Goal: Contribute content: Contribute content

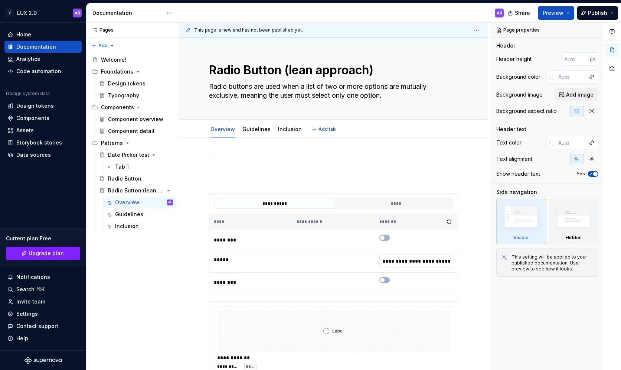
type textarea "*"
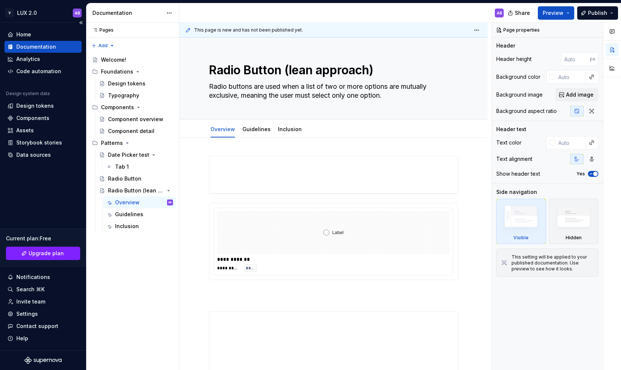
click at [41, 48] on div "Documentation" at bounding box center [36, 46] width 40 height 7
click at [170, 108] on button "Page tree" at bounding box center [168, 107] width 10 height 10
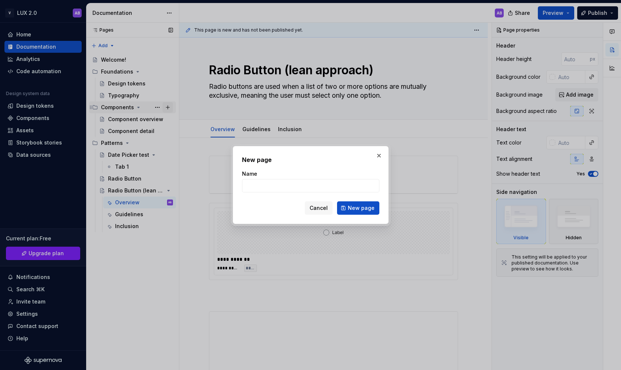
type textarea "*"
type input "„"
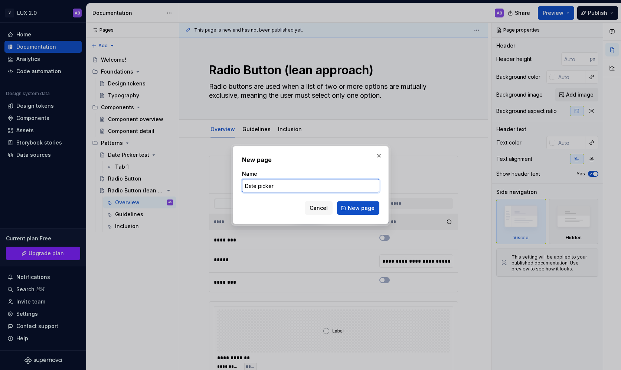
click at [259, 187] on input "Date picker" at bounding box center [310, 185] width 137 height 13
type input "Date Picker"
click at [368, 209] on span "New page" at bounding box center [361, 207] width 27 height 7
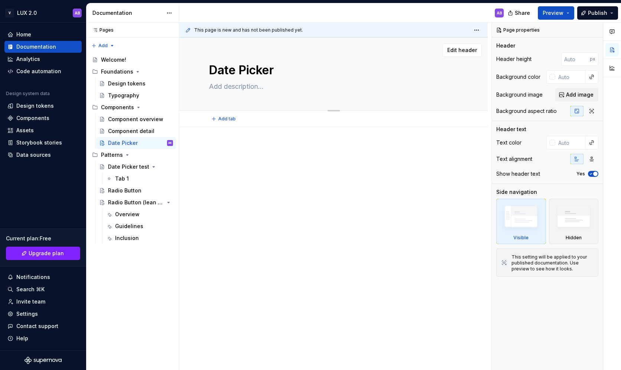
click at [224, 87] on textarea at bounding box center [331, 87] width 249 height 12
paste textarea "Date pickers allow the user to either select or manually enter a single date."
type textarea "*"
type textarea "Date pickers allow the user to either select or manually enter a single date."
type textarea "*"
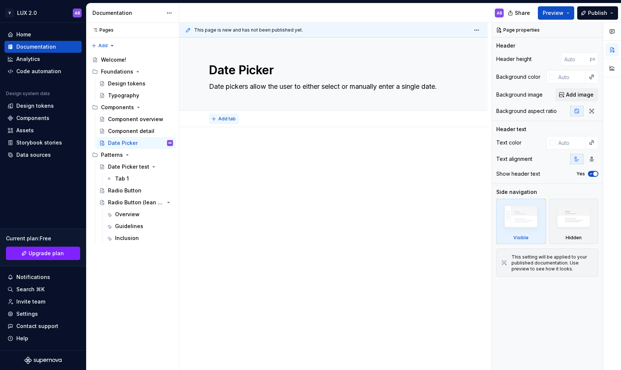
type textarea "Date pickers allow the user to either select or manually enter a single date."
click at [231, 120] on span "Add tab" at bounding box center [226, 119] width 17 height 6
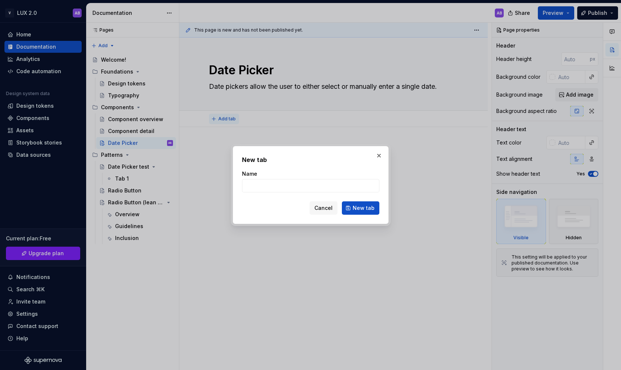
type textarea "*"
type input "Overview"
click button "New tab" at bounding box center [360, 207] width 37 height 13
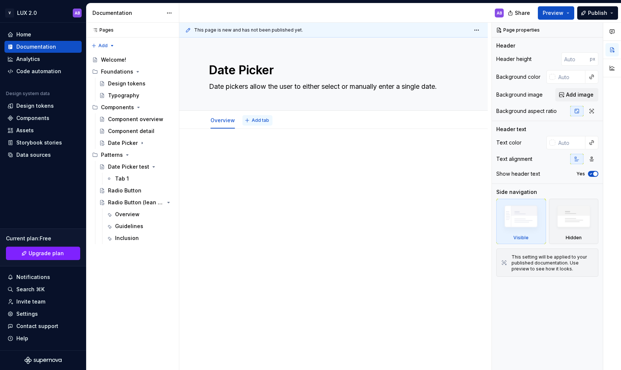
type textarea "*"
click at [252, 121] on span "Add tab" at bounding box center [260, 120] width 17 height 6
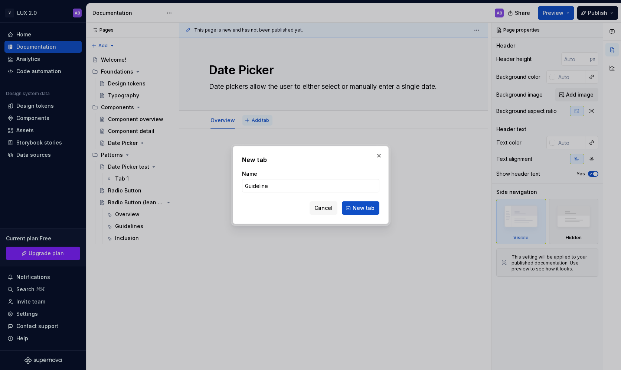
type input "Guidelines"
click button "New tab" at bounding box center [360, 207] width 37 height 13
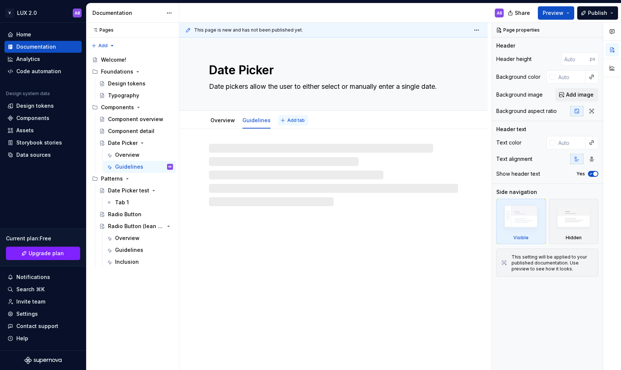
click at [289, 121] on span "Add tab" at bounding box center [295, 120] width 17 height 6
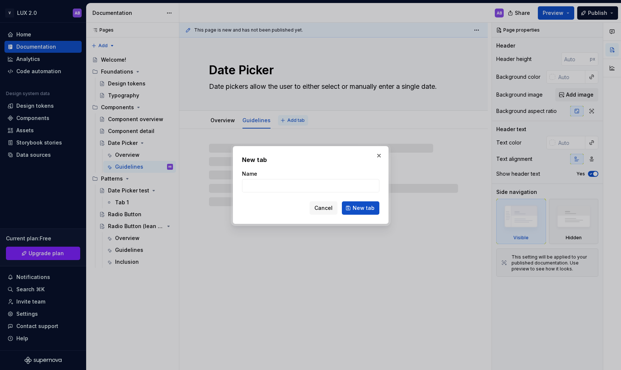
type textarea "*"
type input "In"
type textarea "*"
type input "Inclu"
type textarea "*"
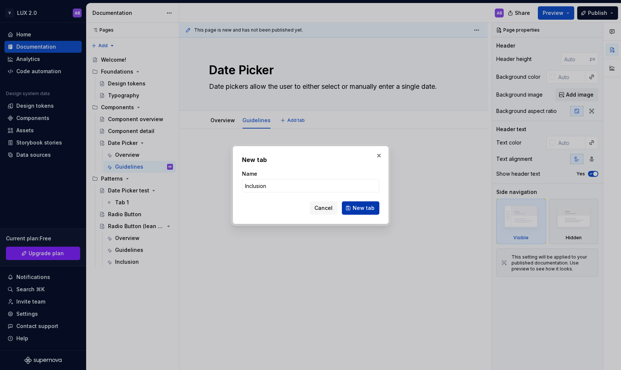
type input "Inclusion"
click at [358, 211] on span "New tab" at bounding box center [363, 207] width 22 height 7
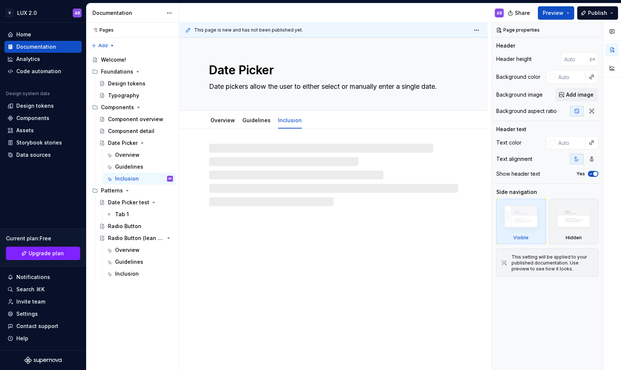
type textarea "*"
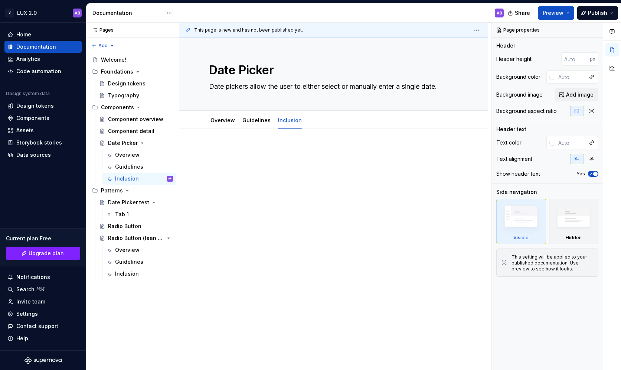
click at [230, 145] on div at bounding box center [333, 212] width 308 height 166
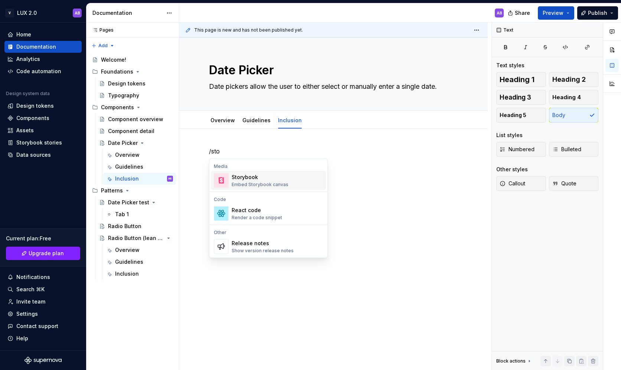
click at [254, 177] on div "Storybook" at bounding box center [260, 176] width 57 height 7
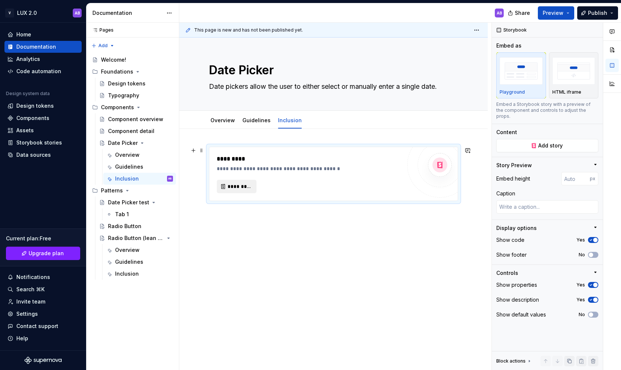
click at [244, 186] on span "*********" at bounding box center [239, 186] width 24 height 7
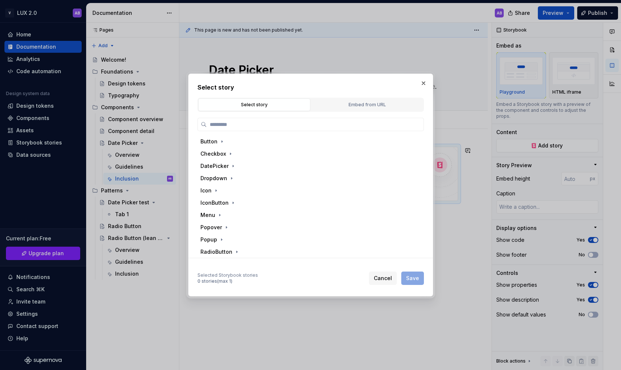
type textarea "*"
type input "****"
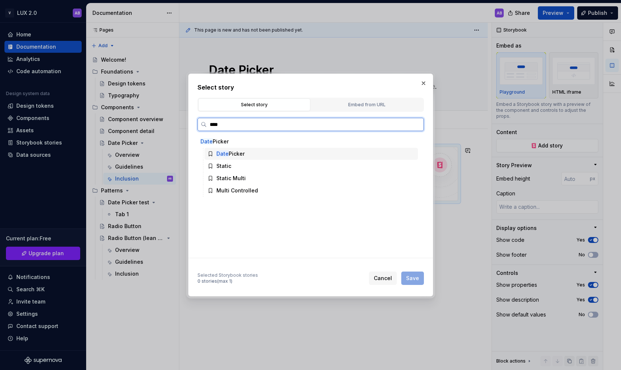
click at [233, 154] on div "Date Picker" at bounding box center [230, 153] width 28 height 7
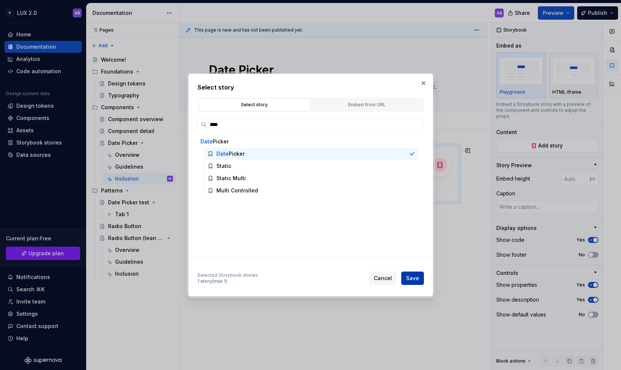
click at [415, 275] on span "Save" at bounding box center [412, 277] width 13 height 7
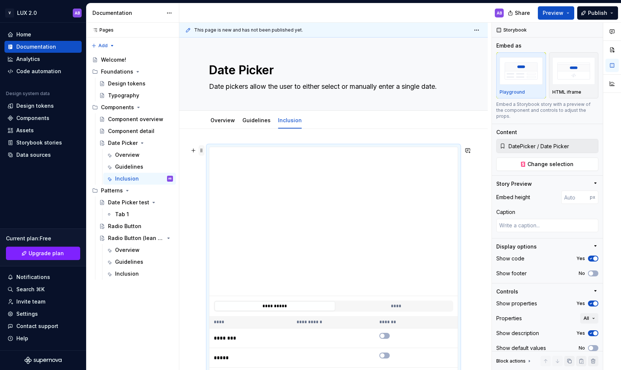
click at [203, 151] on span at bounding box center [202, 150] width 6 height 10
click at [220, 214] on div "Delete" at bounding box center [236, 215] width 48 height 7
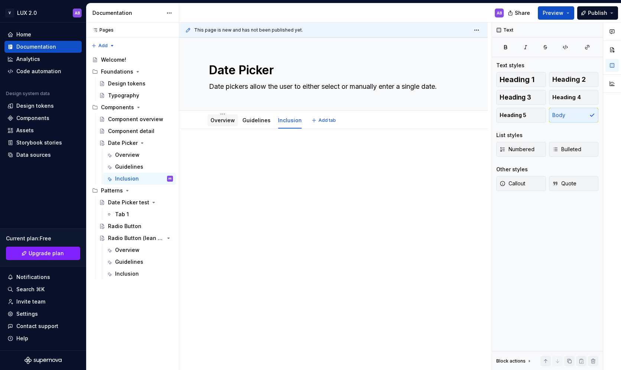
click at [221, 125] on div "Overview" at bounding box center [222, 120] width 30 height 12
click at [218, 122] on link "Overview" at bounding box center [222, 120] width 24 height 6
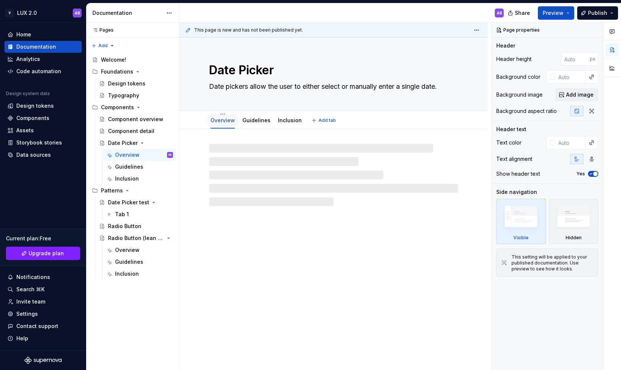
type textarea "*"
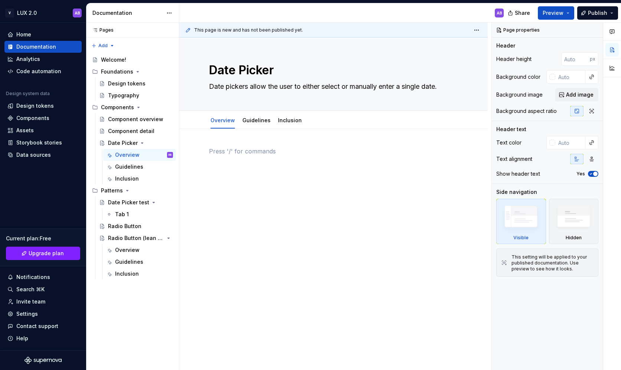
click at [236, 156] on div at bounding box center [333, 161] width 249 height 28
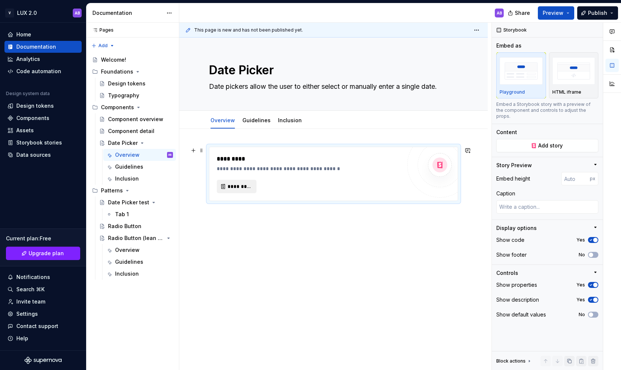
click at [237, 184] on span "*********" at bounding box center [239, 186] width 24 height 7
type textarea "*"
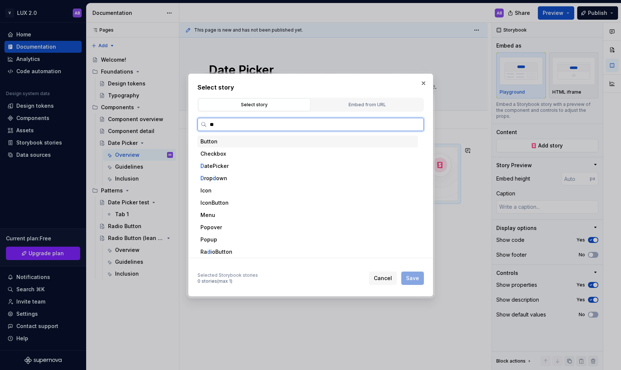
type input "***"
type textarea "*"
type input "****"
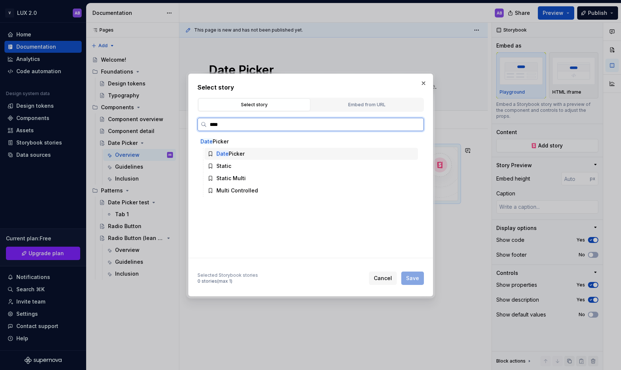
click at [225, 155] on mark "Date" at bounding box center [222, 153] width 12 height 6
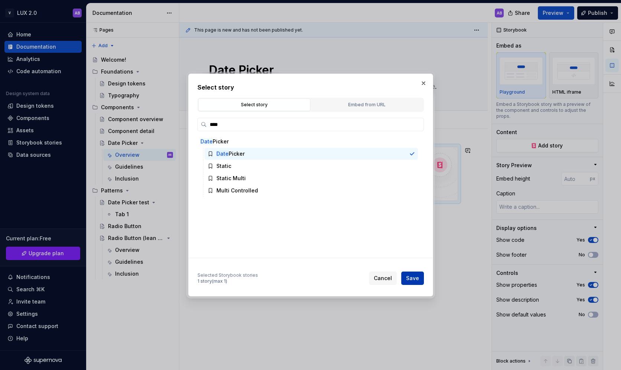
click at [414, 279] on span "Save" at bounding box center [412, 277] width 13 height 7
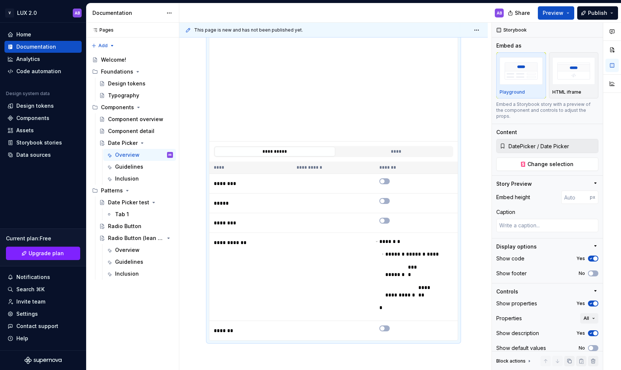
scroll to position [156, 0]
click at [301, 321] on td at bounding box center [333, 329] width 83 height 20
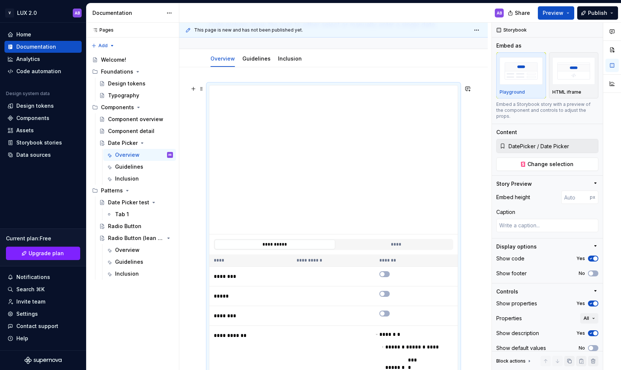
scroll to position [48, 0]
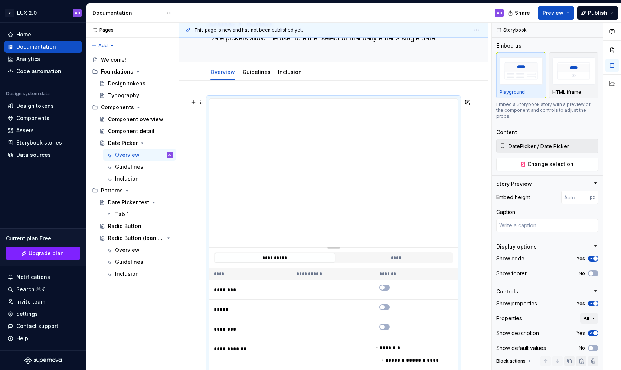
click at [336, 246] on div at bounding box center [334, 246] width 52 height 1
type textarea "*"
type input "358"
type textarea "*"
type input "354"
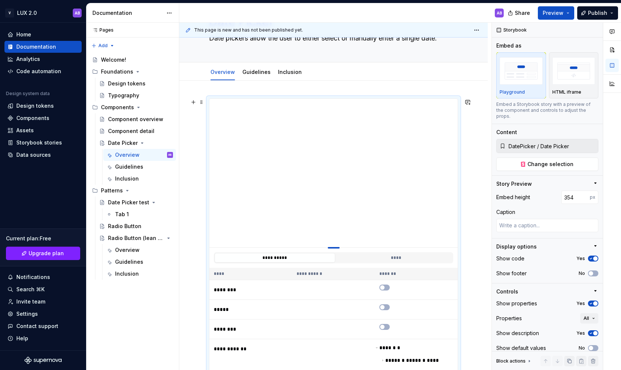
type textarea "*"
type input "346"
type textarea "*"
type input "339"
type textarea "*"
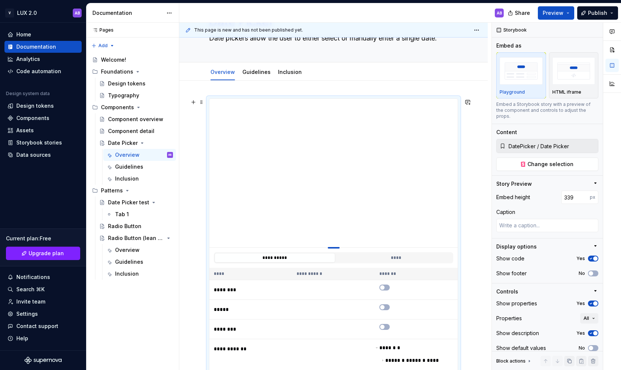
type input "332"
type textarea "*"
type input "325"
type textarea "*"
type input "319"
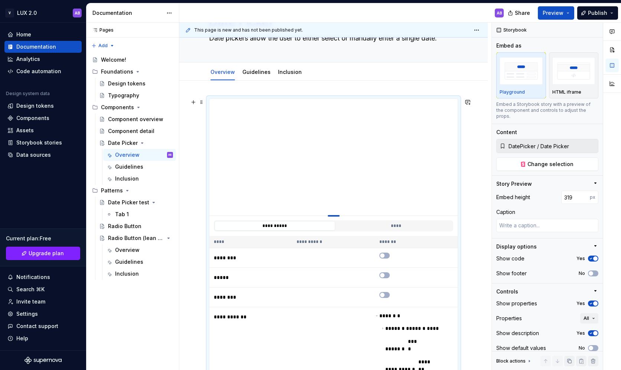
type textarea "*"
type input "314"
type textarea "*"
type input "311"
type textarea "*"
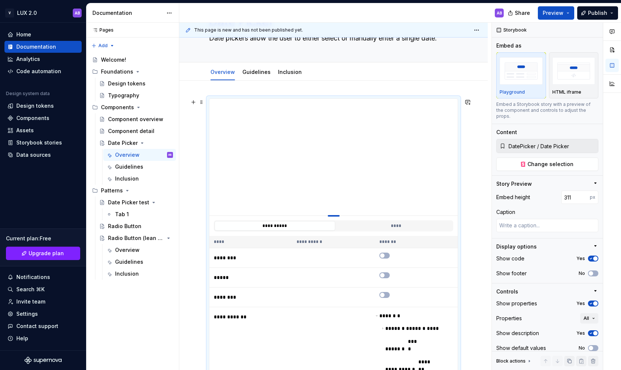
type input "308"
type textarea "*"
type input "305"
type textarea "*"
type input "302"
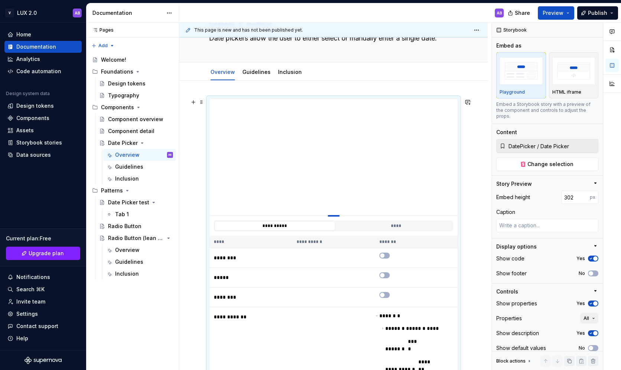
type textarea "*"
type input "301"
type textarea "*"
type input "299"
type textarea "*"
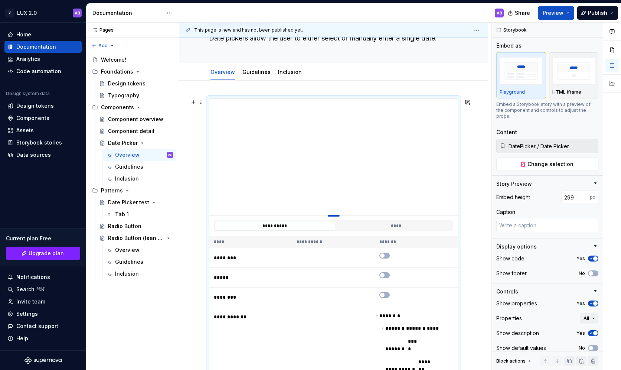
type input "298"
type textarea "*"
type input "295"
type textarea "*"
type input "292"
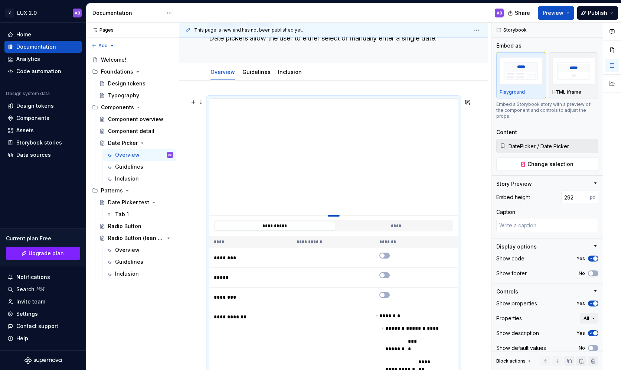
type textarea "*"
type input "290"
type textarea "*"
type input "289"
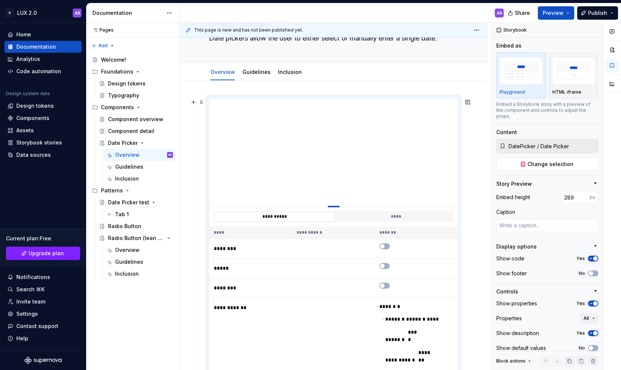
type textarea "*"
type input "288"
type textarea "*"
type input "287"
type textarea "*"
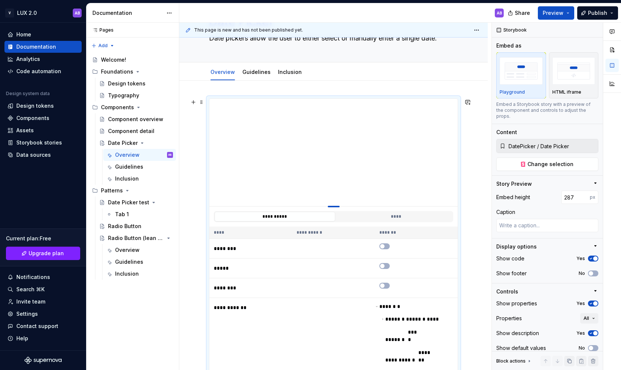
type input "286"
type textarea "*"
type input "285"
type textarea "*"
type input "268"
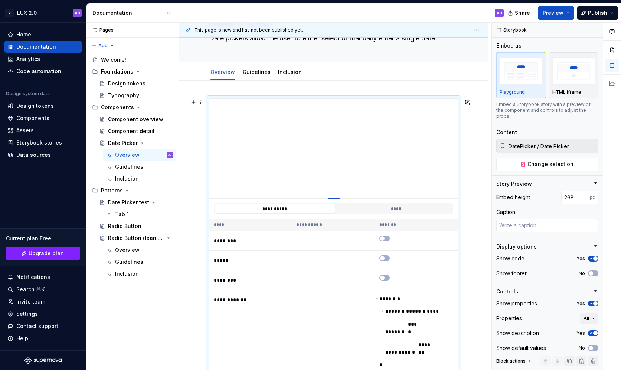
type textarea "*"
type input "267"
drag, startPoint x: 336, startPoint y: 247, endPoint x: 335, endPoint y: 198, distance: 49.7
click at [335, 198] on div at bounding box center [334, 198] width 12 height 1
type textarea "*"
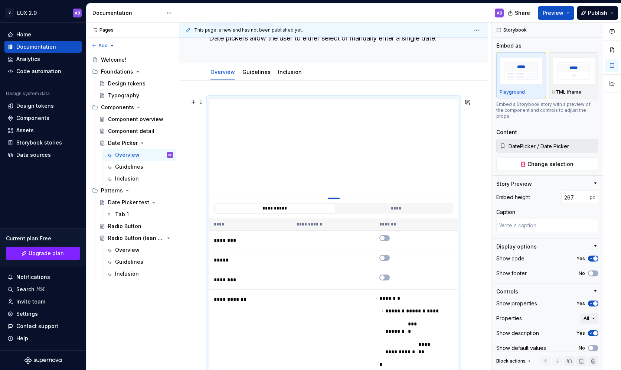
type input "282"
type textarea "*"
type input "286"
type textarea "*"
type input "290"
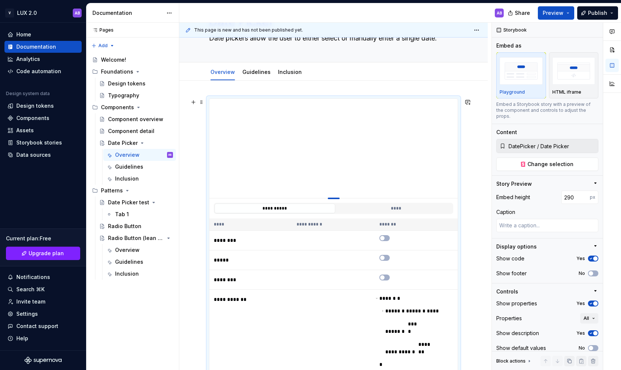
type textarea "*"
type input "295"
type textarea "*"
type input "302"
type textarea "*"
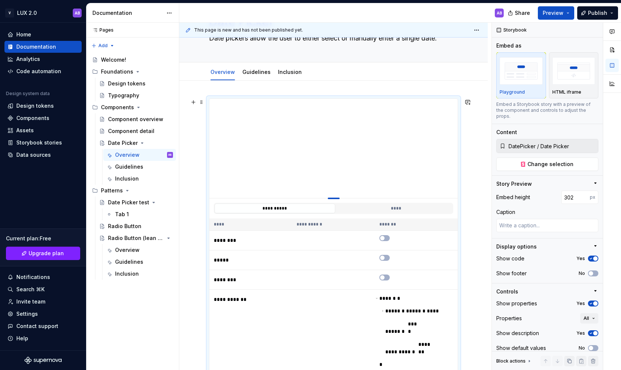
type input "305"
type textarea "*"
type input "308"
type textarea "*"
type input "310"
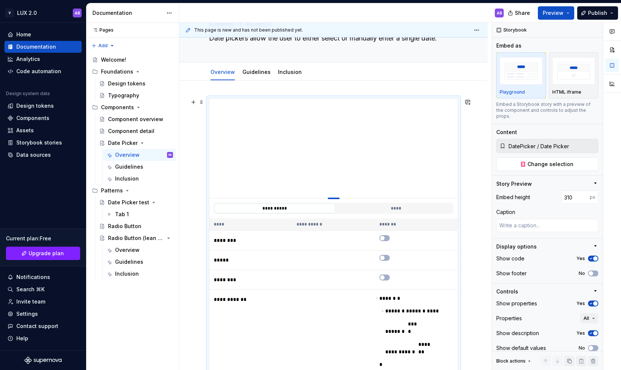
type textarea "*"
type input "311"
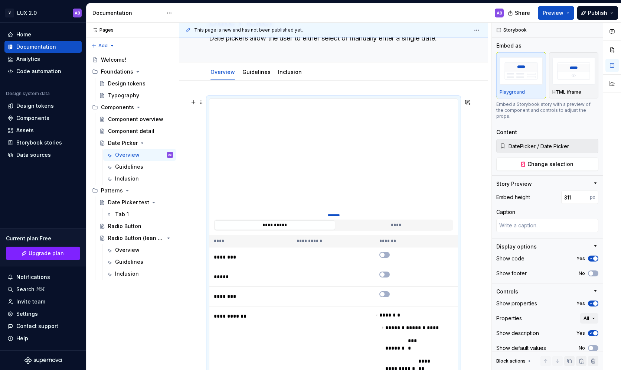
type textarea "*"
type input "312"
type textarea "*"
type input "313"
type textarea "*"
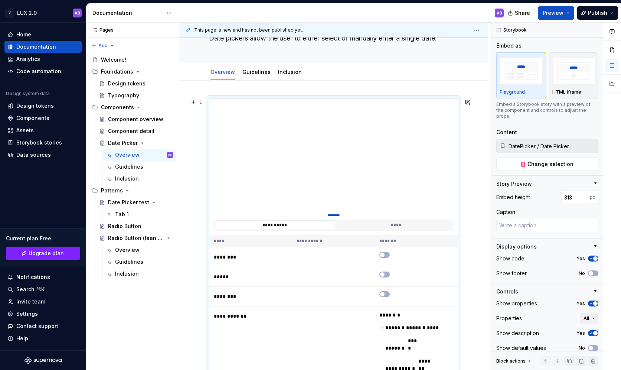
type input "314"
type textarea "*"
type input "315"
type textarea "*"
type input "316"
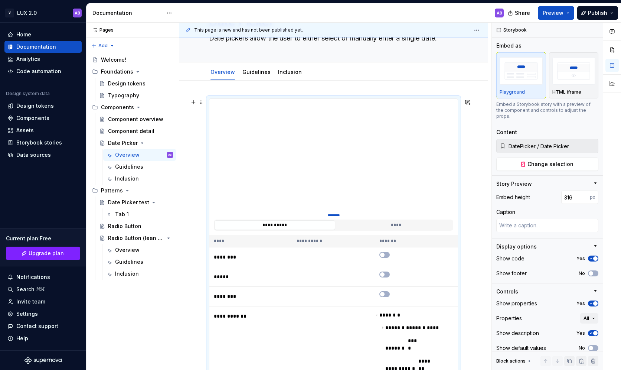
type textarea "*"
type input "317"
type textarea "*"
type input "318"
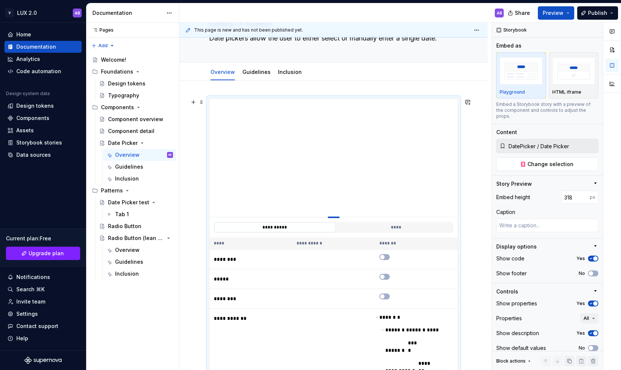
drag, startPoint x: 334, startPoint y: 197, endPoint x: 333, endPoint y: 217, distance: 19.3
click at [334, 217] on div at bounding box center [334, 216] width 12 height 1
type textarea "*"
type input "344"
type textarea "*"
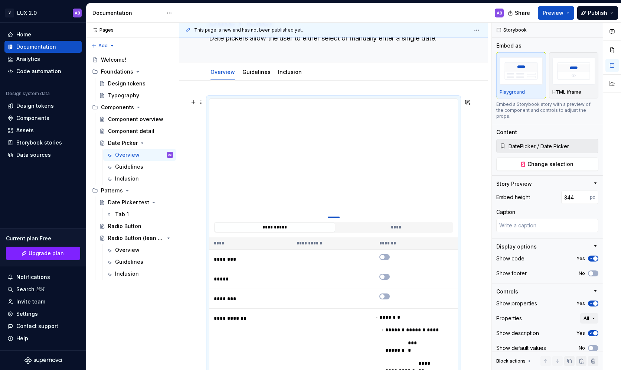
type input "346"
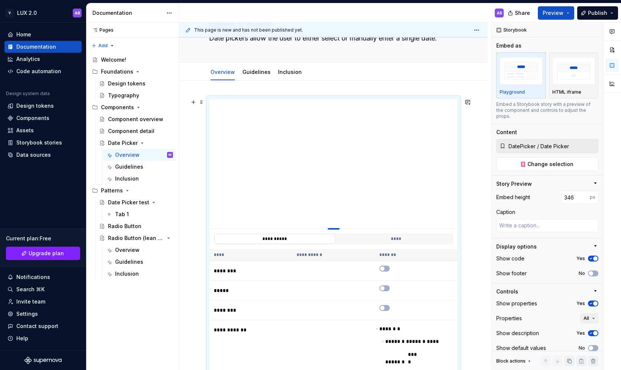
type textarea "*"
type input "349"
type textarea "*"
type input "353"
type textarea "*"
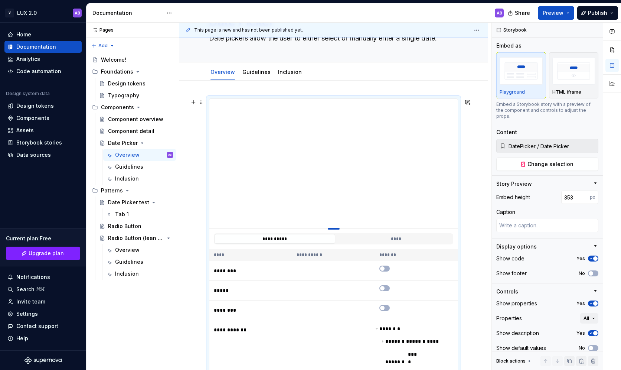
type input "358"
type textarea "*"
type input "366"
type textarea "*"
type input "370"
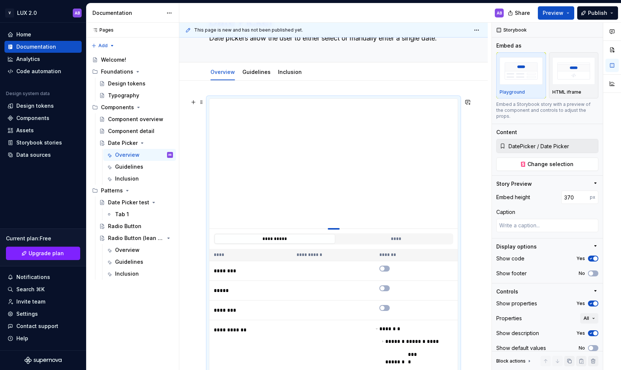
type textarea "*"
type input "375"
type textarea "*"
type input "377"
type textarea "*"
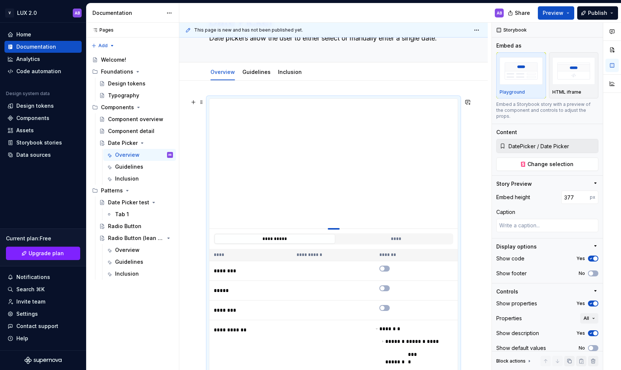
type input "379"
type textarea "*"
type input "381"
type textarea "*"
type input "382"
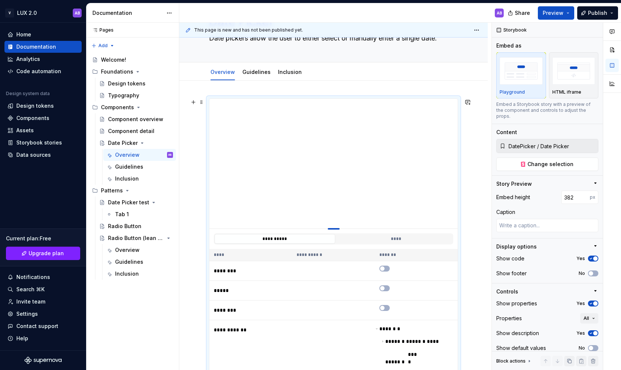
type textarea "*"
type input "383"
type textarea "*"
type input "384"
type textarea "*"
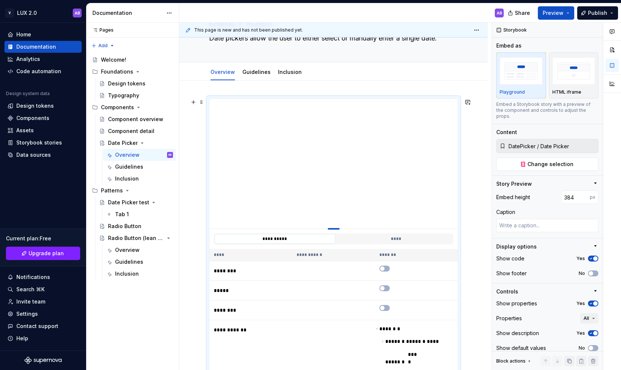
type input "385"
type textarea "*"
type input "386"
type textarea "*"
type input "387"
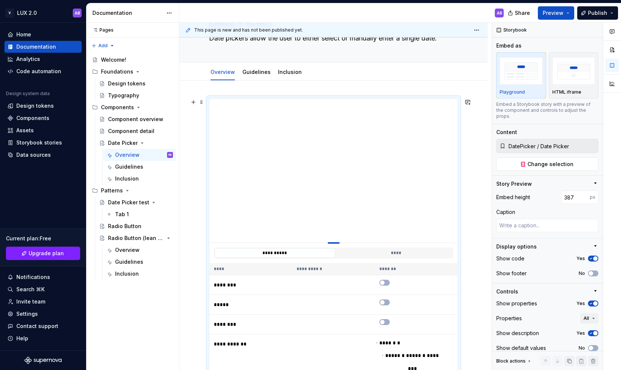
drag, startPoint x: 333, startPoint y: 217, endPoint x: 334, endPoint y: 242, distance: 25.6
click at [334, 242] on div at bounding box center [334, 242] width 12 height 1
type textarea "*"
type input "392"
type textarea "*"
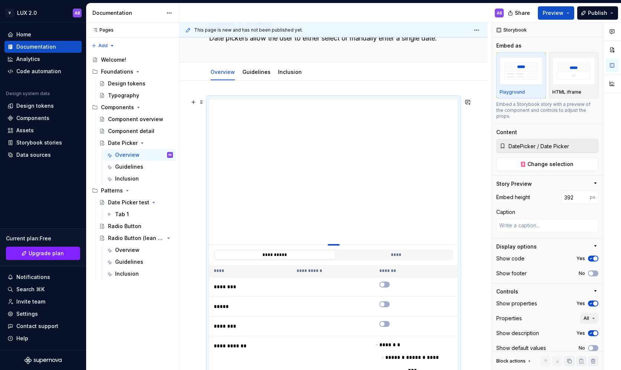
type input "393"
type textarea "*"
type input "394"
type textarea "*"
type input "395"
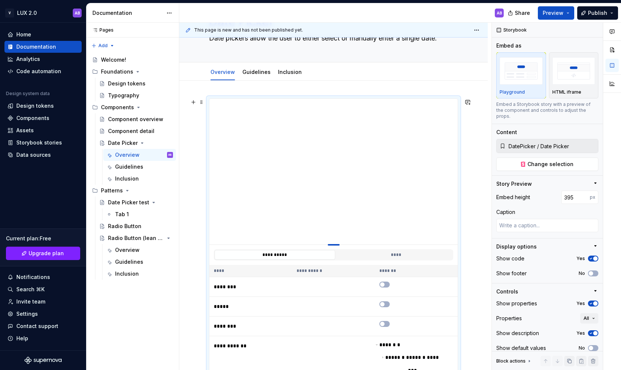
type textarea "*"
type input "396"
type textarea "*"
type input "397"
type textarea "*"
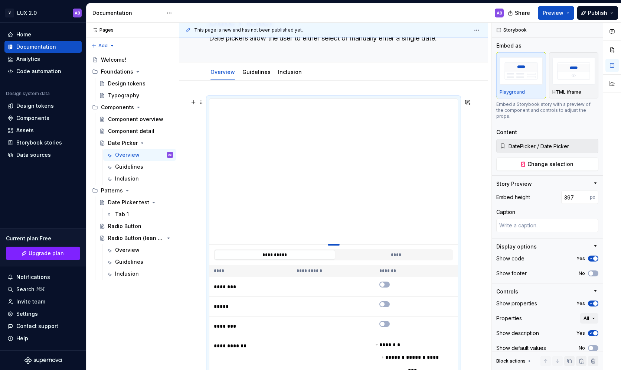
type input "398"
type textarea "*"
type input "399"
type textarea "*"
type input "400"
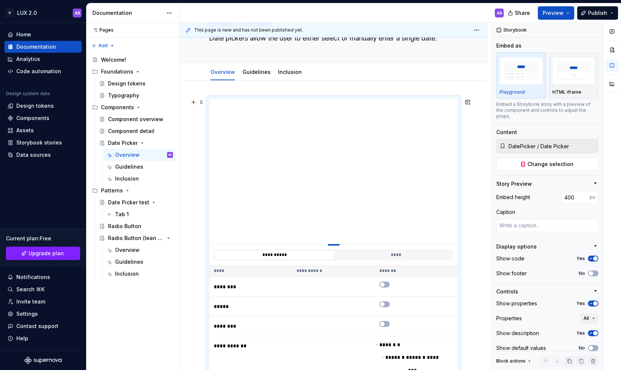
type textarea "*"
type input "402"
type textarea "*"
type input "403"
type textarea "*"
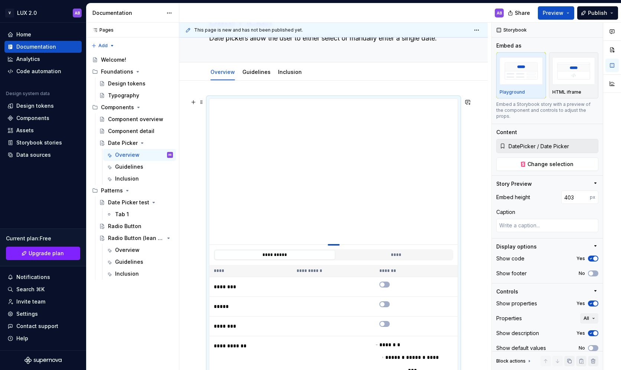
type input "404"
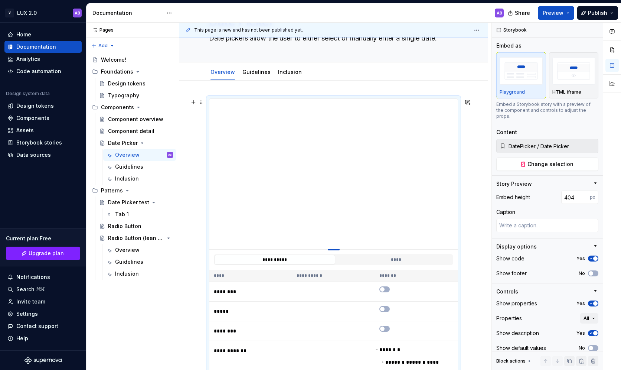
type textarea "*"
type input "405"
type textarea "*"
type input "406"
type textarea "*"
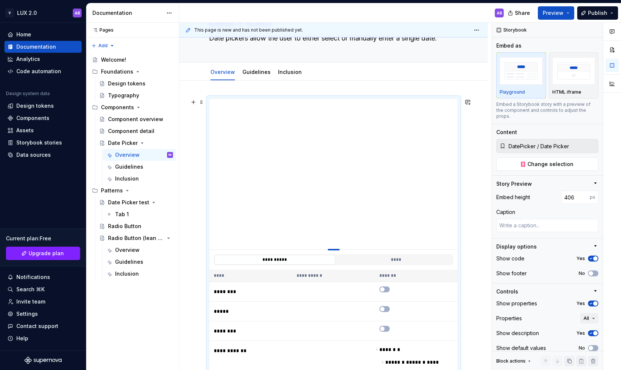
type input "407"
type textarea "*"
type input "408"
type textarea "*"
type input "409"
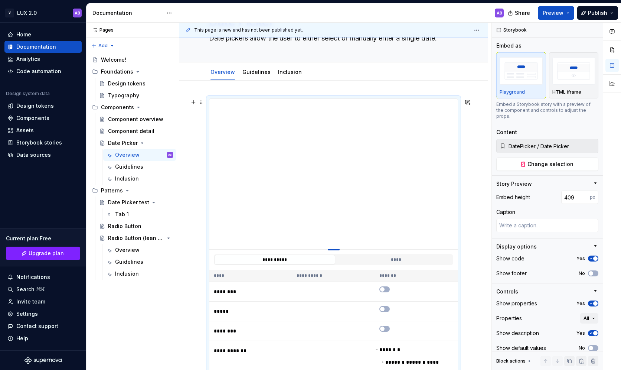
type textarea "*"
type input "410"
type textarea "*"
type input "411"
type textarea "*"
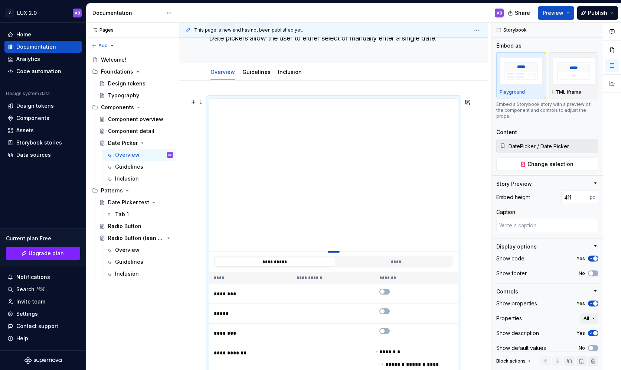
type input "412"
type textarea "*"
type input "413"
type textarea "*"
type input "414"
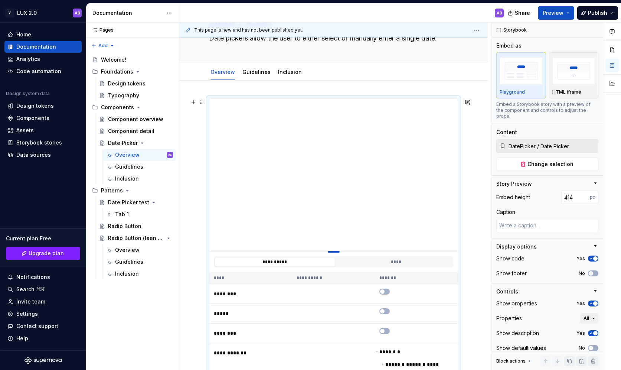
type textarea "*"
type input "415"
type textarea "*"
type input "416"
type textarea "*"
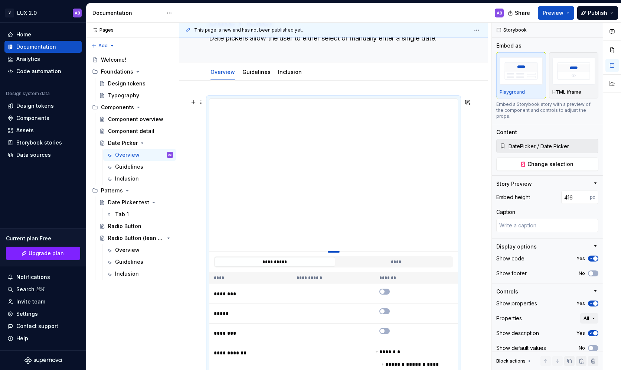
type input "417"
drag, startPoint x: 337, startPoint y: 242, endPoint x: 335, endPoint y: 253, distance: 11.6
click at [335, 252] on div at bounding box center [334, 251] width 12 height 1
type textarea "*"
type input "430"
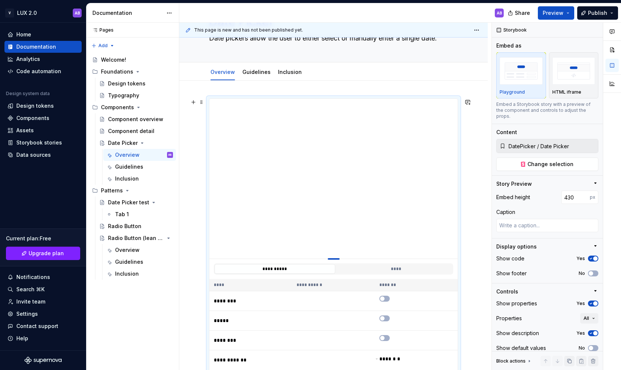
type textarea "*"
type input "432"
type textarea "*"
type input "437"
type textarea "*"
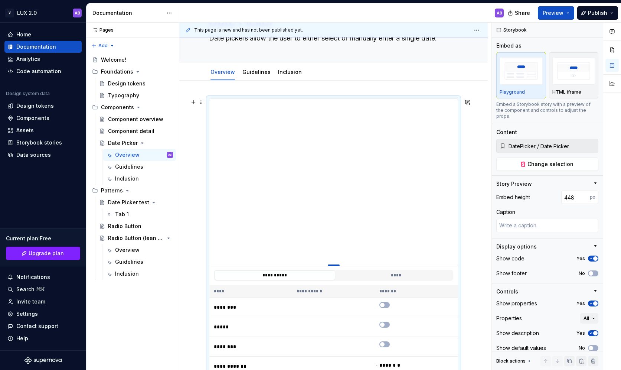
drag, startPoint x: 333, startPoint y: 253, endPoint x: 333, endPoint y: 265, distance: 11.9
click at [333, 265] on div at bounding box center [334, 264] width 12 height 1
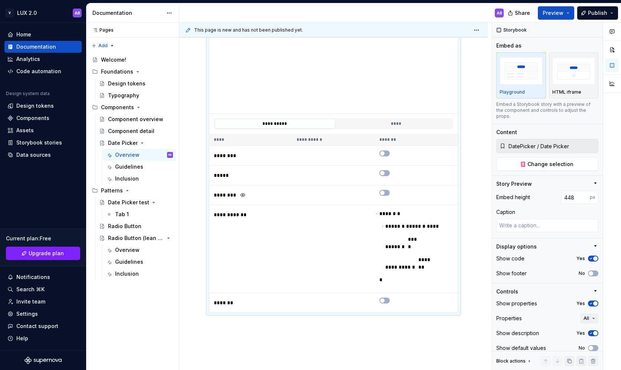
scroll to position [201, 0]
click at [309, 140] on th "**********" at bounding box center [333, 139] width 83 height 12
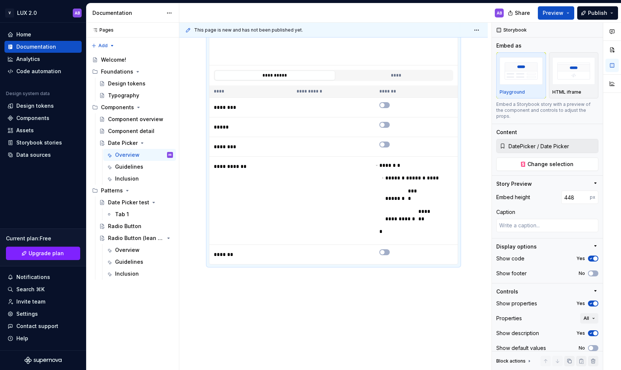
scroll to position [0, 0]
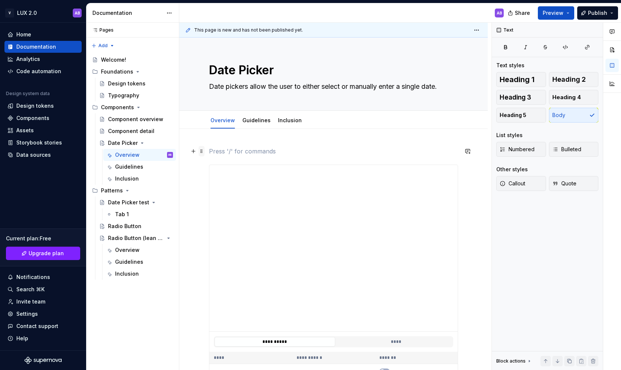
click at [203, 151] on span at bounding box center [202, 151] width 6 height 10
click at [270, 154] on p at bounding box center [333, 151] width 249 height 9
click at [258, 155] on p "Storybook implementation" at bounding box center [333, 151] width 249 height 9
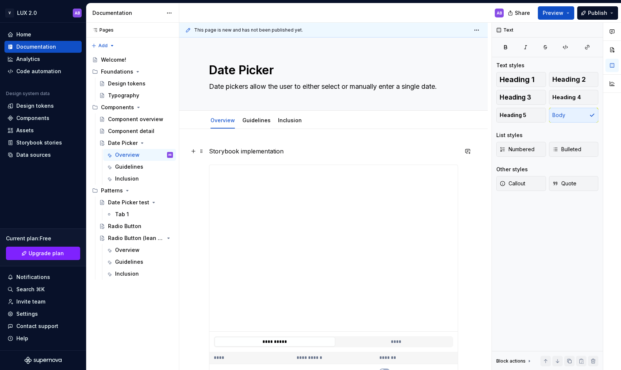
click at [258, 155] on p "Storybook implementation" at bounding box center [333, 151] width 249 height 9
click at [231, 154] on p "Storybook implementation" at bounding box center [333, 151] width 249 height 9
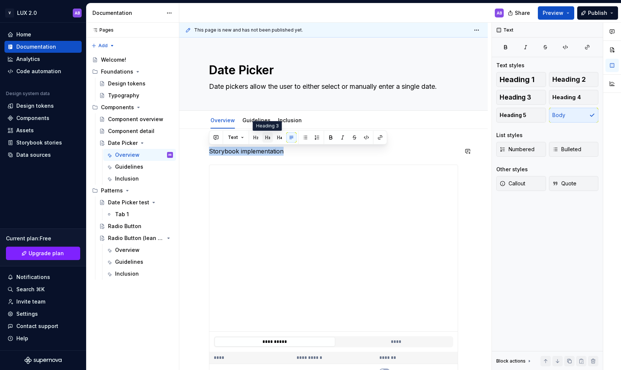
click at [266, 138] on button "button" at bounding box center [267, 137] width 10 height 10
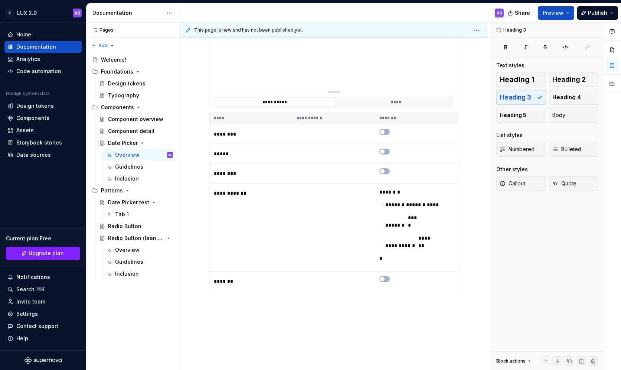
scroll to position [265, 0]
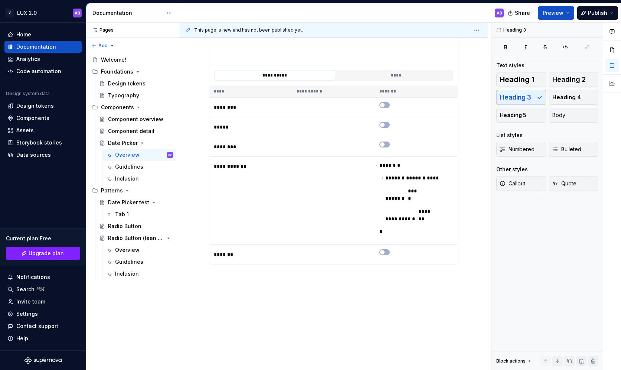
click at [239, 267] on div "**********" at bounding box center [333, 124] width 308 height 520
click at [220, 273] on p "Types" at bounding box center [333, 277] width 249 height 9
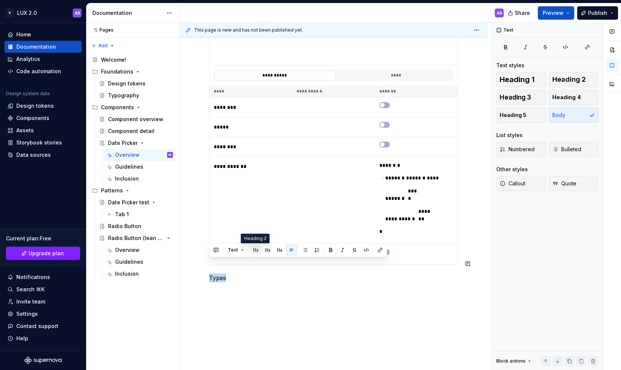
click at [255, 249] on button "button" at bounding box center [255, 250] width 10 height 10
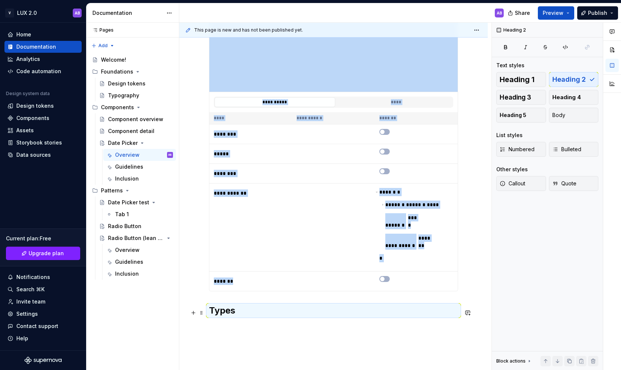
scroll to position [305, 0]
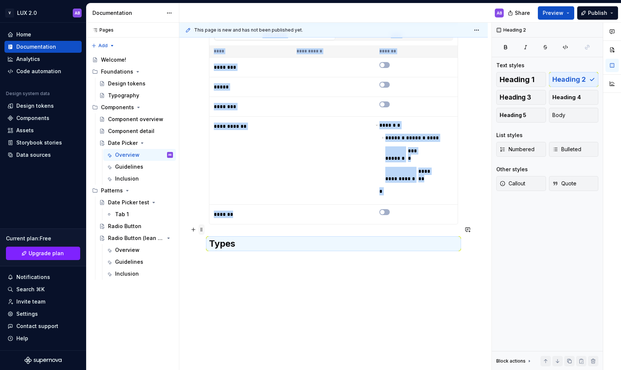
click at [201, 228] on span at bounding box center [202, 229] width 6 height 10
click at [216, 241] on div "Duplicate" at bounding box center [236, 240] width 48 height 7
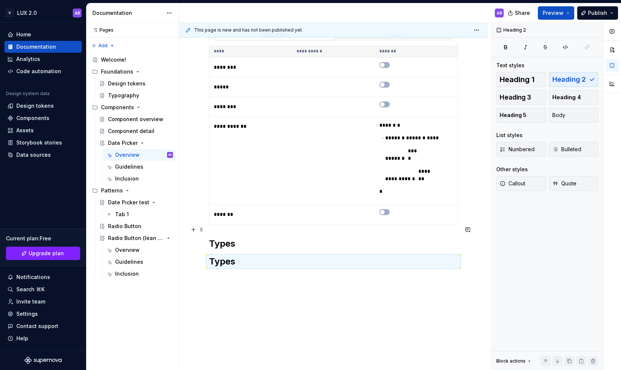
click at [220, 237] on h2 "Types" at bounding box center [333, 243] width 249 height 12
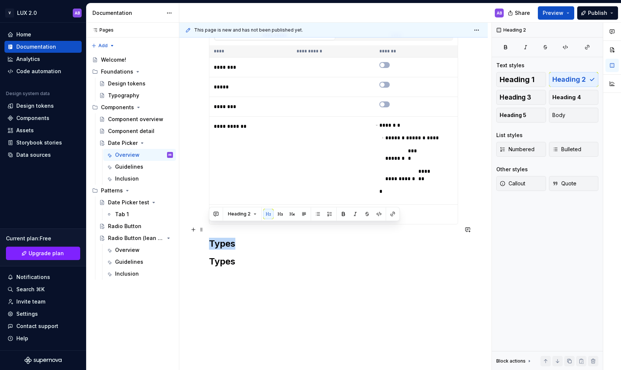
click at [220, 237] on h2 "Types" at bounding box center [333, 243] width 249 height 12
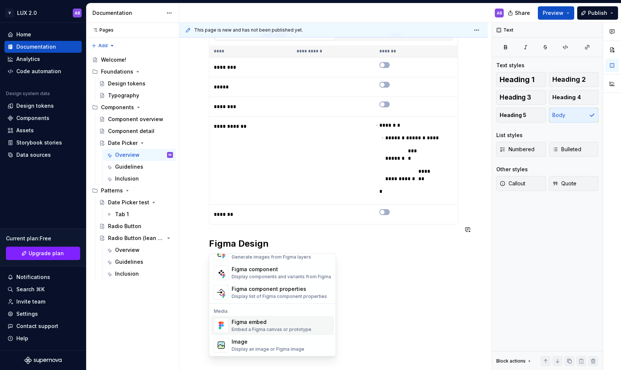
scroll to position [0, 0]
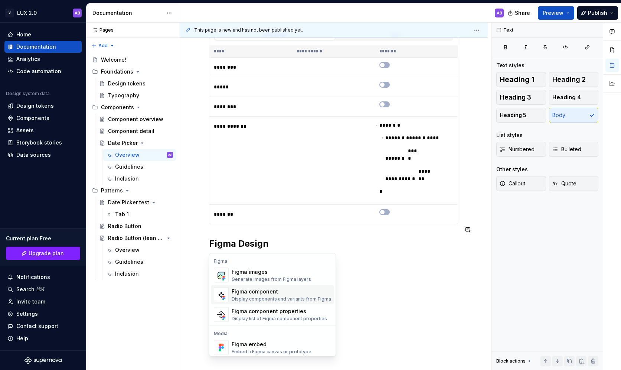
click at [263, 296] on div "Display components and variants from Figma" at bounding box center [281, 299] width 99 height 6
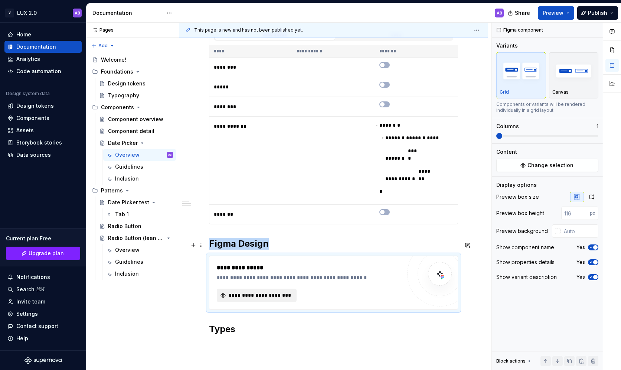
click at [269, 291] on span "**********" at bounding box center [259, 294] width 64 height 7
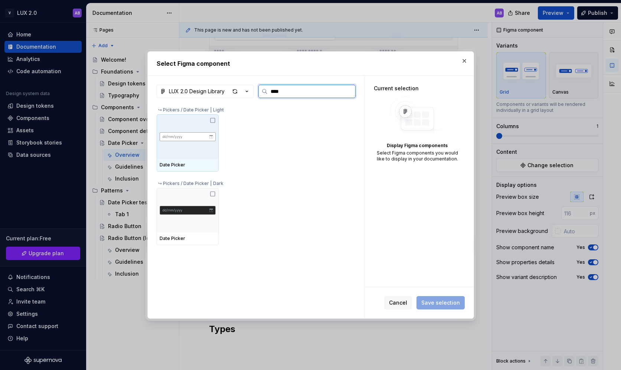
click at [185, 141] on img at bounding box center [188, 137] width 56 height 12
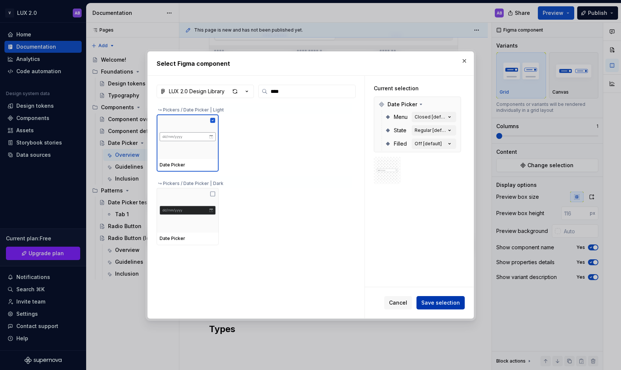
click at [440, 301] on span "Save selection" at bounding box center [440, 302] width 39 height 7
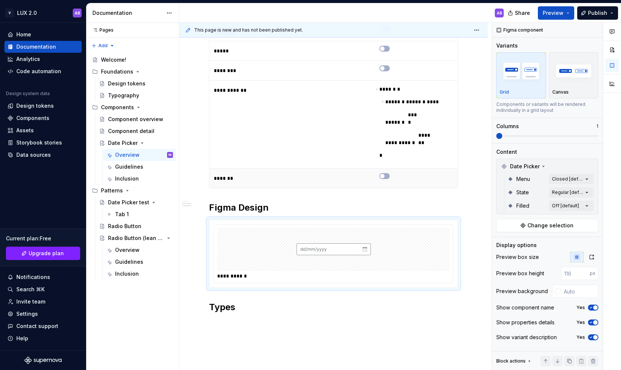
scroll to position [404, 0]
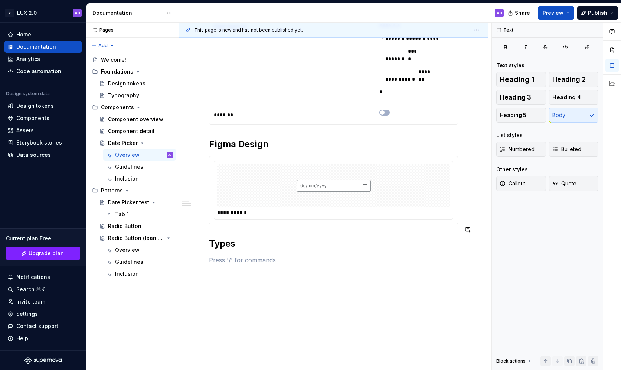
click at [233, 240] on div "**********" at bounding box center [333, 3] width 249 height 522
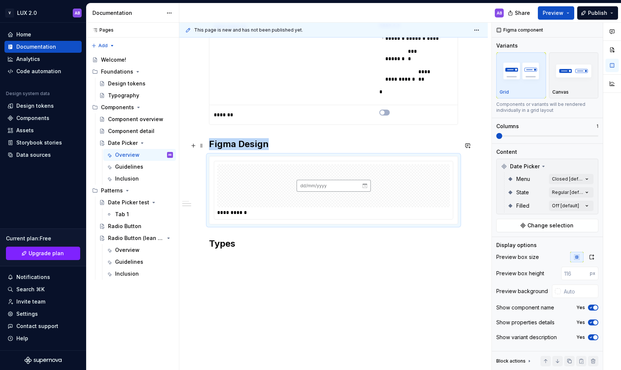
click at [226, 164] on div at bounding box center [333, 185] width 233 height 43
click at [219, 255] on p at bounding box center [333, 259] width 249 height 9
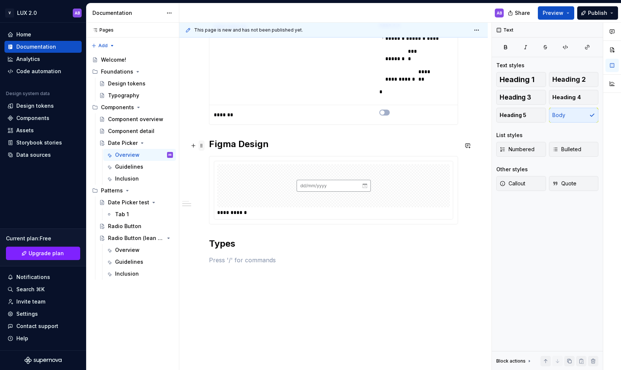
click at [201, 147] on span at bounding box center [202, 145] width 6 height 10
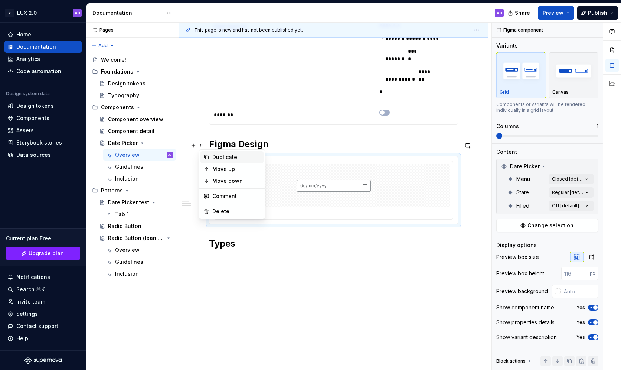
click at [214, 156] on div "Duplicate" at bounding box center [236, 156] width 48 height 7
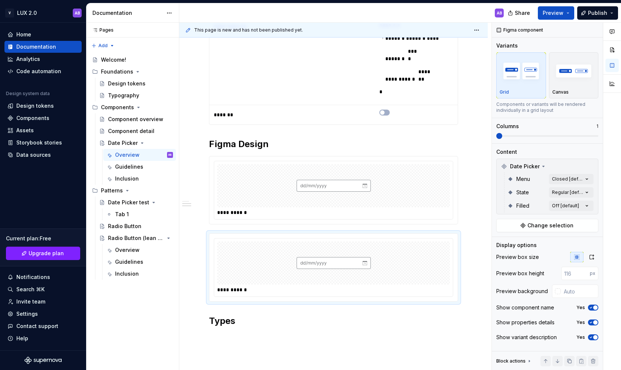
scroll to position [481, 0]
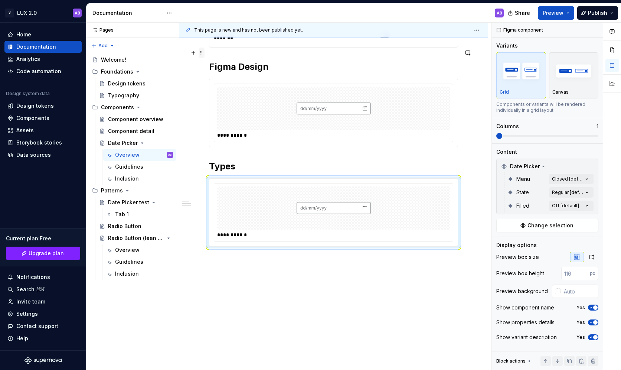
click at [200, 56] on span at bounding box center [202, 52] width 6 height 10
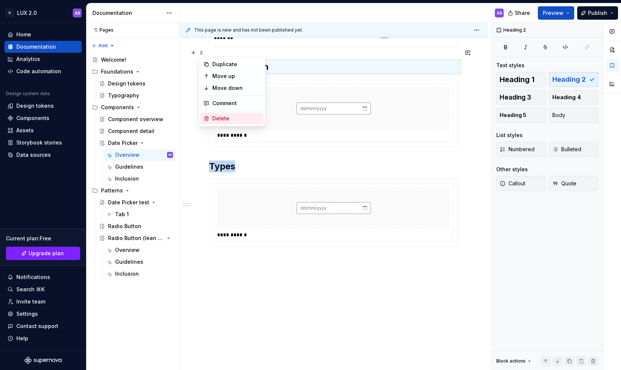
click at [217, 115] on div "Delete" at bounding box center [236, 118] width 48 height 7
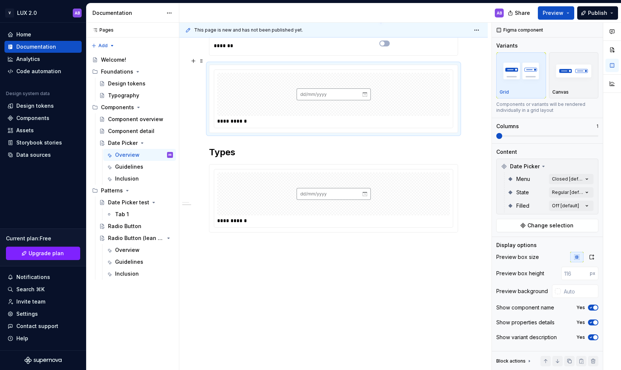
scroll to position [459, 0]
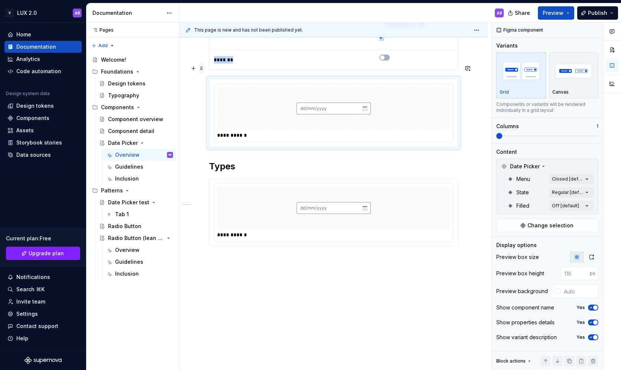
click at [202, 68] on span at bounding box center [202, 68] width 6 height 10
click at [222, 132] on div "Delete" at bounding box center [236, 133] width 48 height 7
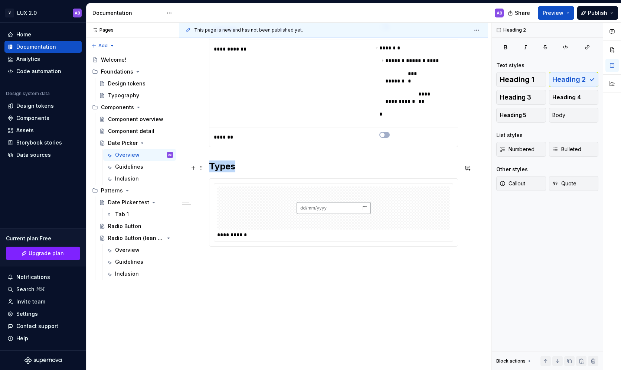
click at [388, 207] on div at bounding box center [333, 207] width 233 height 43
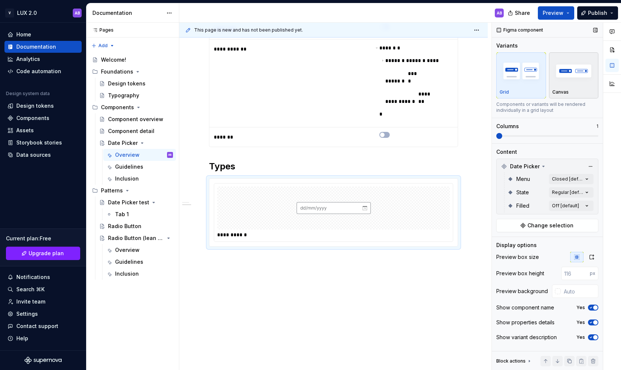
click at [573, 88] on div "Canvas" at bounding box center [573, 75] width 43 height 39
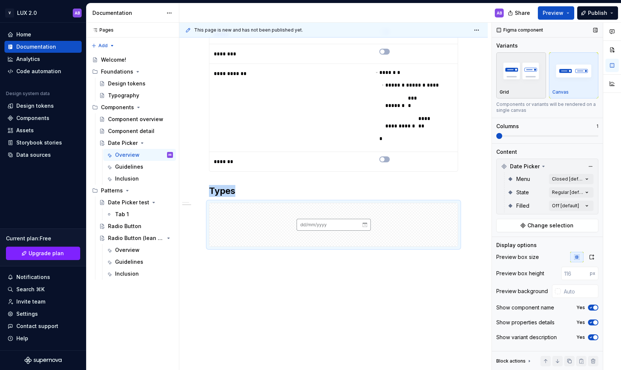
click at [528, 88] on div "Grid" at bounding box center [520, 75] width 43 height 39
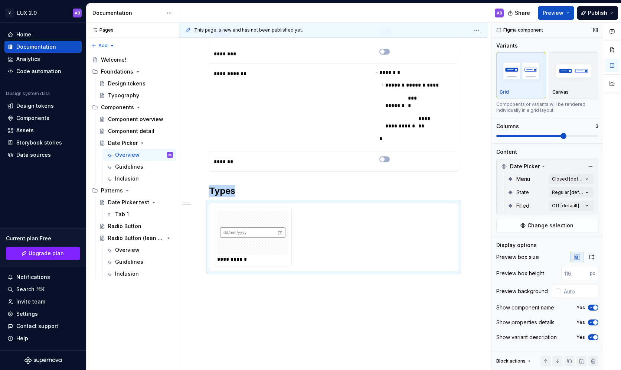
click at [561, 136] on span at bounding box center [563, 136] width 6 height 6
click at [561, 225] on span "Change selection" at bounding box center [550, 225] width 46 height 7
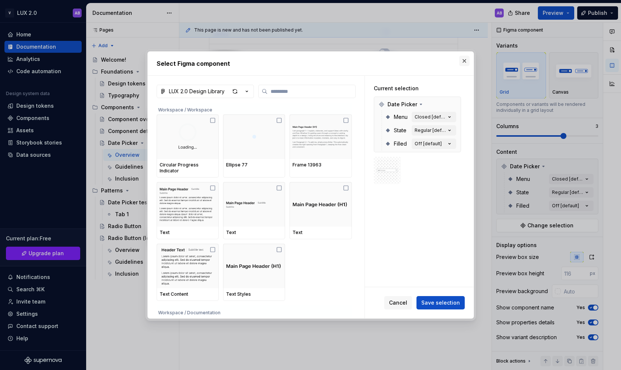
click at [463, 58] on button "button" at bounding box center [464, 61] width 10 height 10
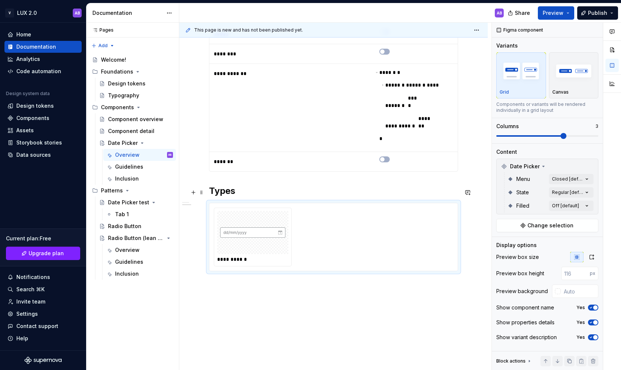
click at [308, 224] on div "**********" at bounding box center [333, 236] width 239 height 59
click at [200, 193] on span at bounding box center [202, 192] width 6 height 10
click at [307, 229] on div "**********" at bounding box center [333, 236] width 239 height 59
click at [272, 222] on img at bounding box center [252, 232] width 65 height 37
click at [266, 214] on img at bounding box center [252, 232] width 65 height 37
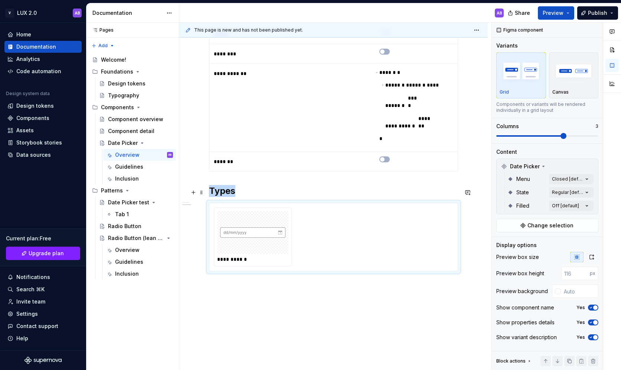
click at [266, 214] on img at bounding box center [252, 232] width 65 height 37
click at [219, 185] on h2 "Types" at bounding box center [333, 191] width 249 height 12
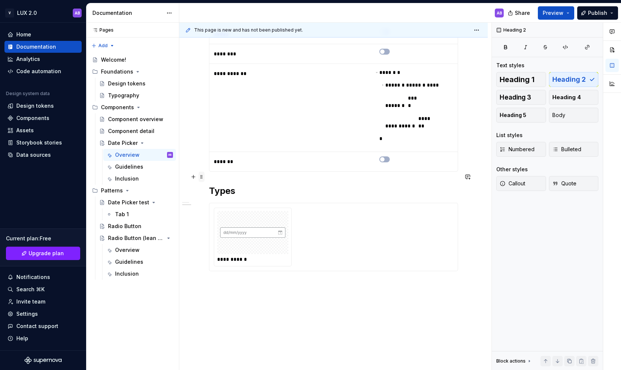
click at [200, 177] on span at bounding box center [202, 176] width 6 height 10
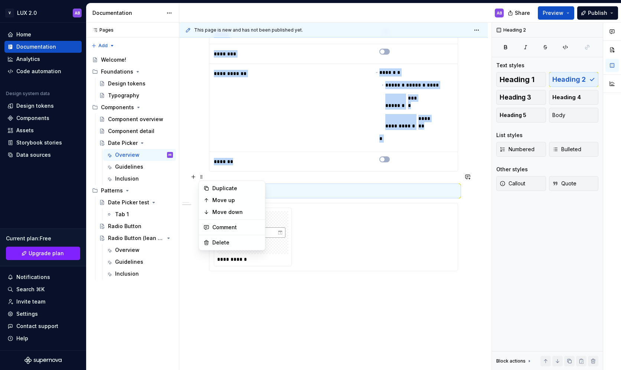
click at [266, 285] on div "**********" at bounding box center [333, 89] width 308 height 637
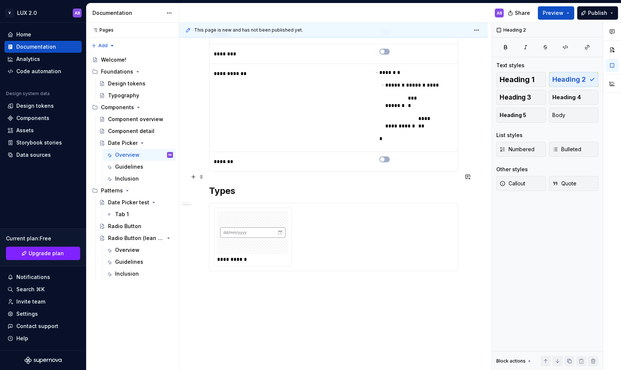
click at [227, 185] on h2 "Types" at bounding box center [333, 191] width 249 height 12
click at [315, 301] on div "**********" at bounding box center [333, 89] width 308 height 637
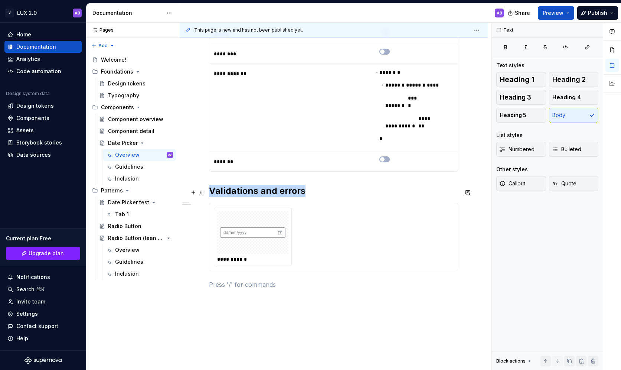
click at [264, 231] on img at bounding box center [252, 232] width 65 height 37
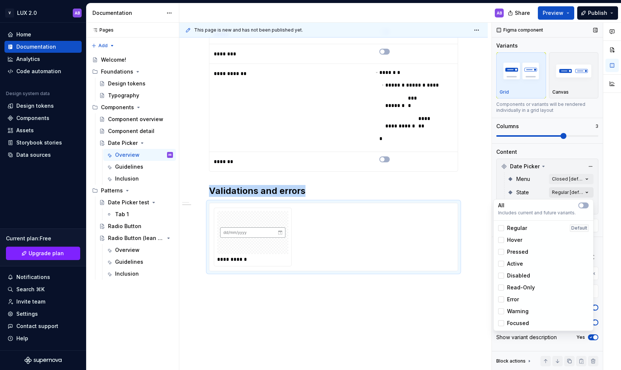
click at [563, 194] on div "Comments Open comments No comments yet Select ‘Comment’ from the block context …" at bounding box center [556, 196] width 129 height 347
click at [500, 296] on div at bounding box center [501, 299] width 6 height 6
click at [501, 311] on div at bounding box center [501, 311] width 6 height 6
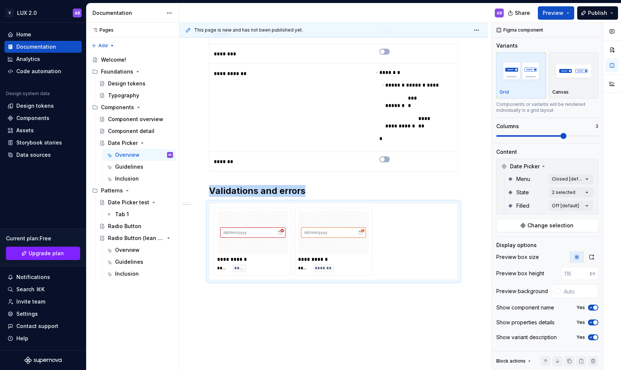
click at [441, 294] on html "V LUX 2.0 AB Home Documentation Analytics Code automation Design system data De…" at bounding box center [310, 185] width 621 height 370
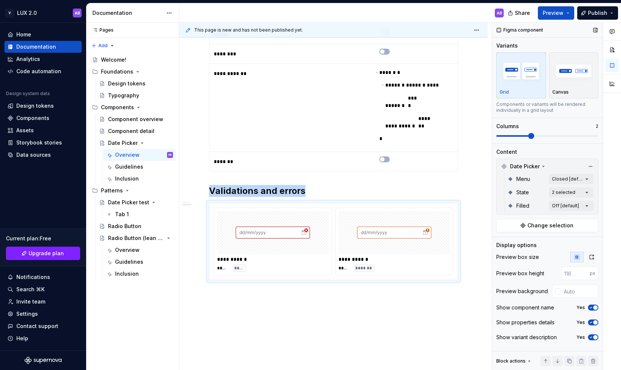
click at [534, 136] on span at bounding box center [531, 136] width 6 height 6
click at [373, 307] on div "**********" at bounding box center [333, 94] width 308 height 646
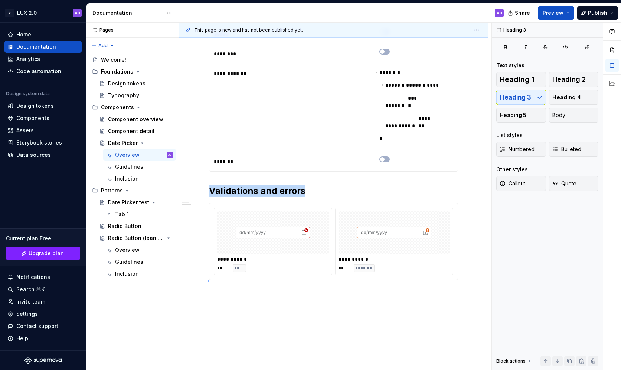
click at [208, 281] on div "**********" at bounding box center [335, 196] width 312 height 347
click at [220, 285] on div "**********" at bounding box center [333, 47] width 249 height 517
click at [227, 289] on p at bounding box center [333, 293] width 249 height 9
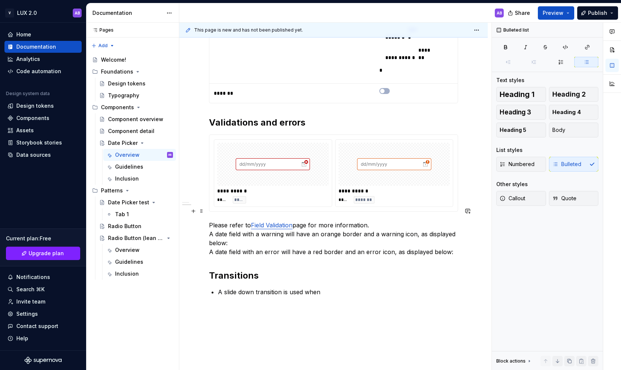
scroll to position [427, 0]
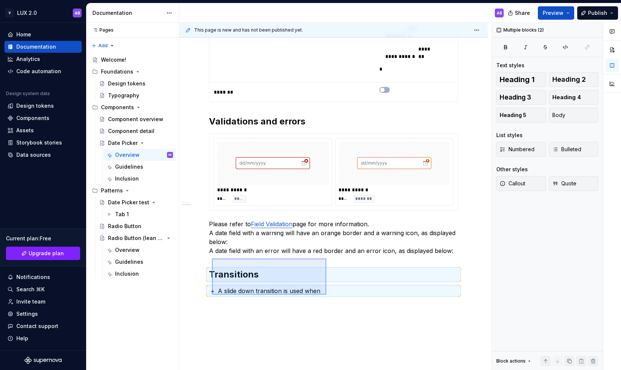
drag, startPoint x: 326, startPoint y: 294, endPoint x: 212, endPoint y: 258, distance: 119.8
click at [212, 258] on div "**********" at bounding box center [335, 196] width 312 height 347
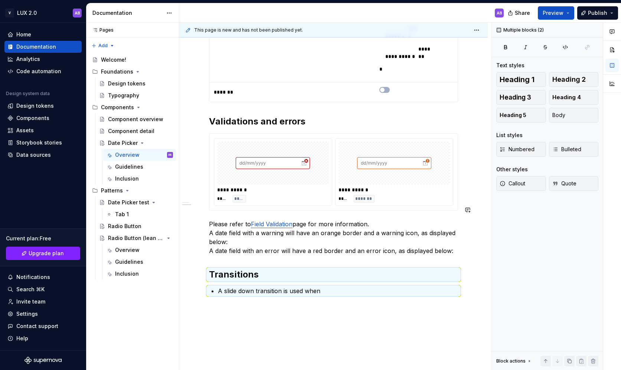
scroll to position [417, 0]
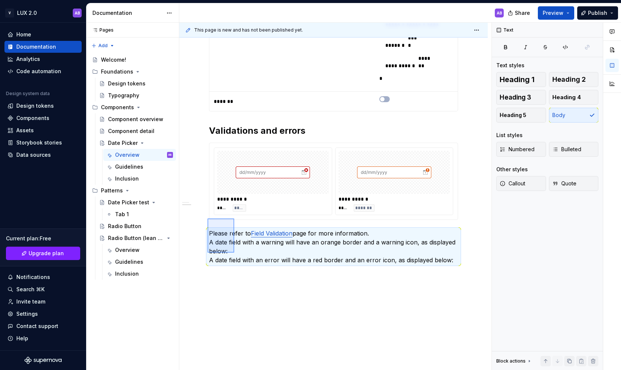
drag, startPoint x: 207, startPoint y: 218, endPoint x: 234, endPoint y: 252, distance: 43.3
click at [234, 252] on div "**********" at bounding box center [335, 196] width 312 height 347
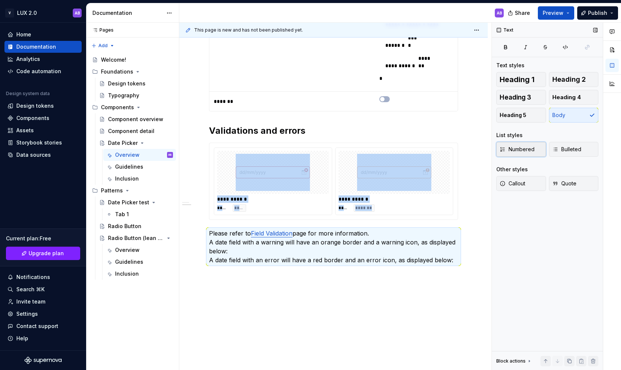
click at [518, 149] on span "Numbered" at bounding box center [516, 148] width 35 height 7
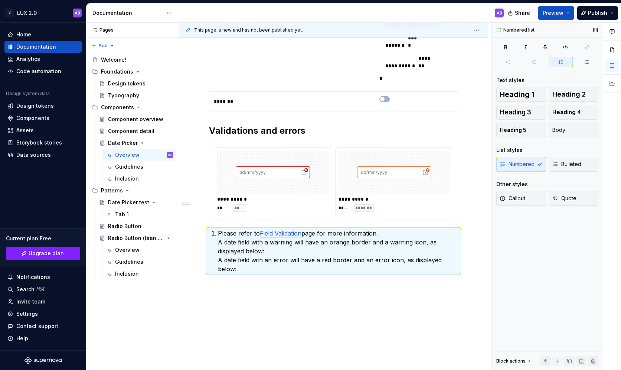
click at [517, 163] on div "Numbered Bulleted" at bounding box center [547, 164] width 102 height 15
click at [564, 166] on span "Bulleted" at bounding box center [566, 163] width 29 height 7
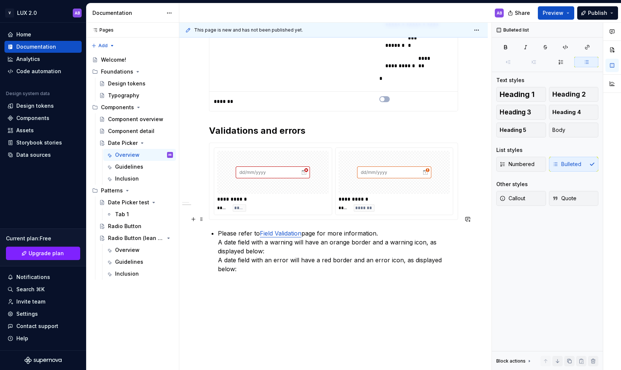
click at [393, 229] on p "Please refer to Field Validation page for more information. A date field with a…" at bounding box center [338, 251] width 240 height 45
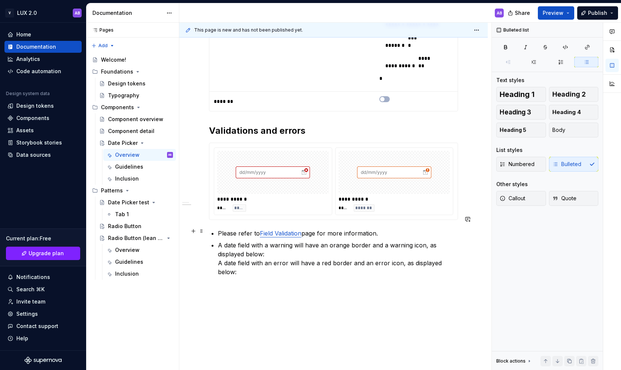
click at [273, 243] on p "A date field with a warning will have an orange border and a warning icon, as d…" at bounding box center [338, 258] width 240 height 36
click at [271, 241] on p "A date field with a warning will have an orange border and a warning icon, as d…" at bounding box center [338, 249] width 240 height 18
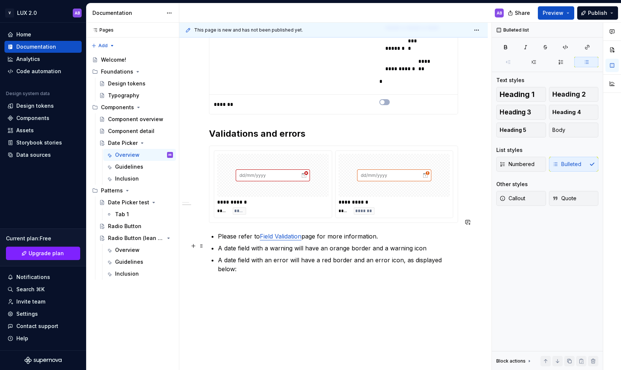
click at [465, 245] on div "**********" at bounding box center [333, 53] width 308 height 679
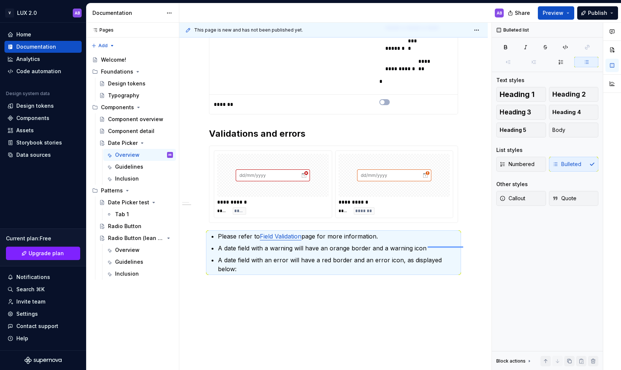
drag, startPoint x: 463, startPoint y: 246, endPoint x: 425, endPoint y: 245, distance: 37.9
click at [425, 245] on div "**********" at bounding box center [335, 196] width 312 height 347
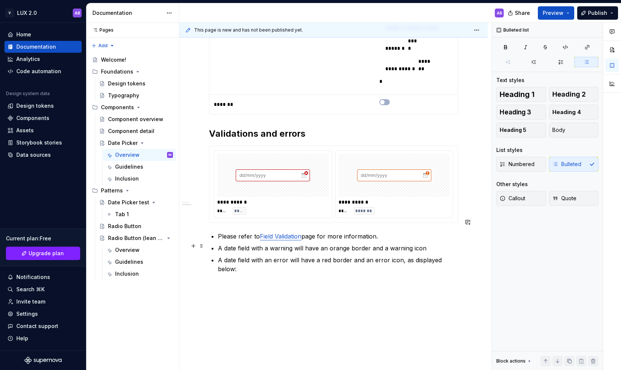
click at [410, 255] on p "A date field with an error will have a red border and an error icon, as display…" at bounding box center [338, 264] width 240 height 18
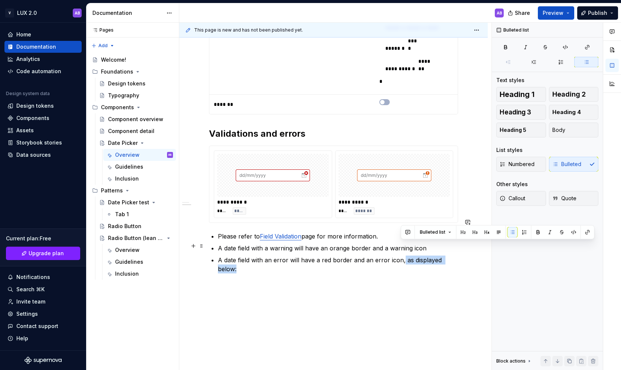
drag, startPoint x: 400, startPoint y: 245, endPoint x: 460, endPoint y: 248, distance: 59.8
click at [458, 255] on p "A date field with an error will have a red border and an error icon, as display…" at bounding box center [338, 264] width 240 height 18
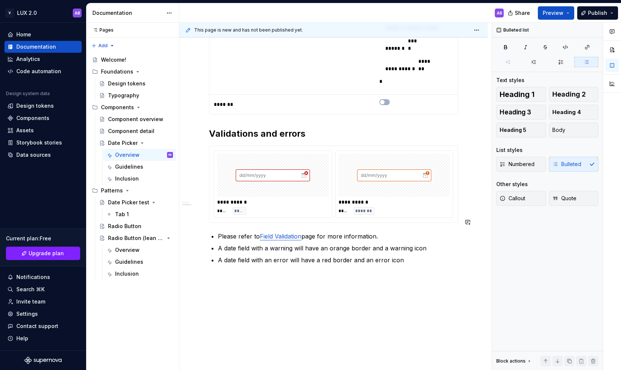
click at [314, 302] on div "**********" at bounding box center [333, 49] width 308 height 670
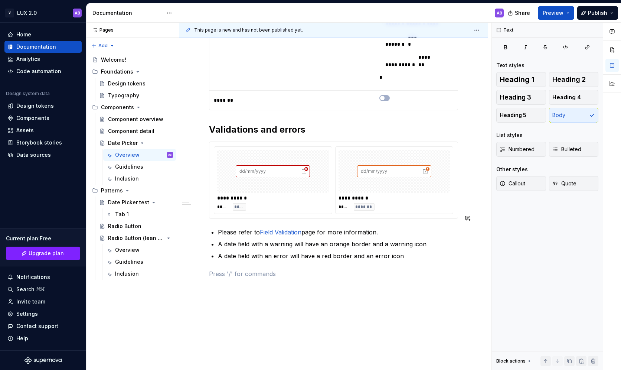
scroll to position [432, 0]
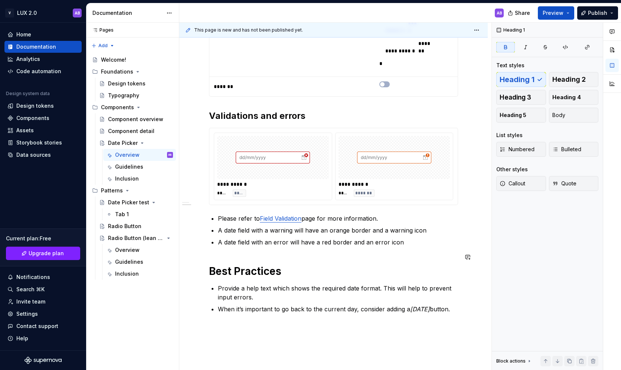
click at [226, 240] on div "**********" at bounding box center [333, 13] width 249 height 599
click at [226, 265] on strong "Best Practices" at bounding box center [245, 271] width 72 height 13
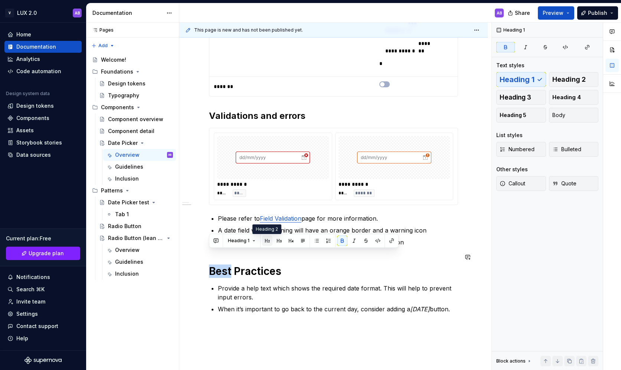
click at [268, 242] on button "button" at bounding box center [267, 240] width 10 height 10
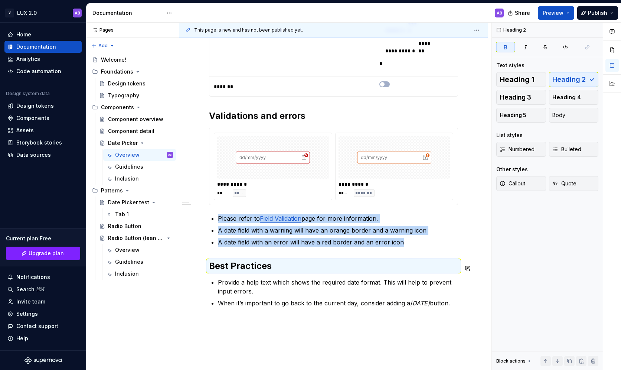
click at [266, 302] on div "**********" at bounding box center [333, 61] width 308 height 731
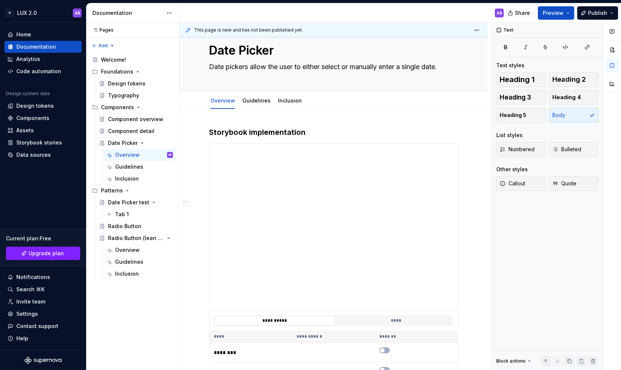
scroll to position [0, 0]
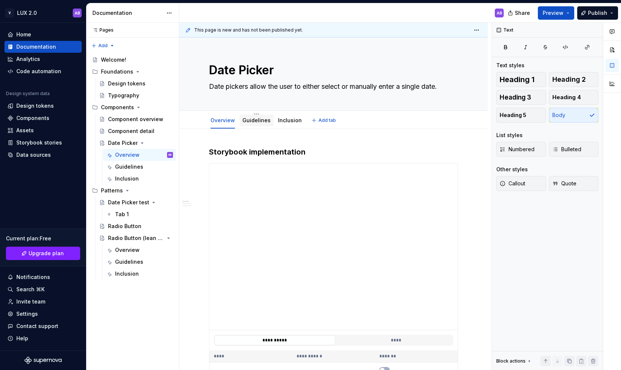
click at [254, 120] on link "Guidelines" at bounding box center [256, 120] width 28 height 6
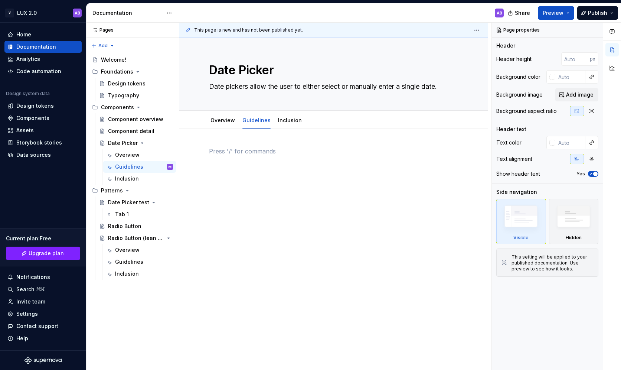
click at [237, 147] on p at bounding box center [333, 151] width 249 height 9
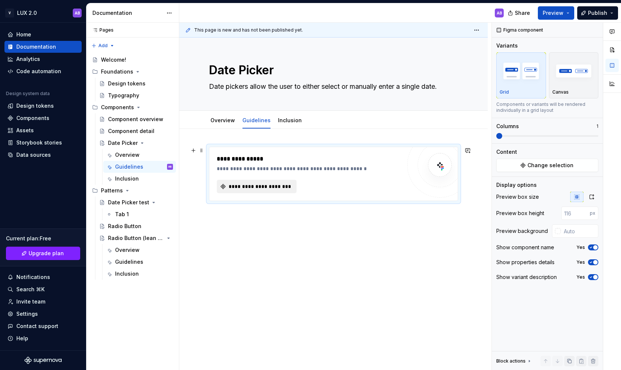
click at [272, 188] on span "**********" at bounding box center [259, 186] width 64 height 7
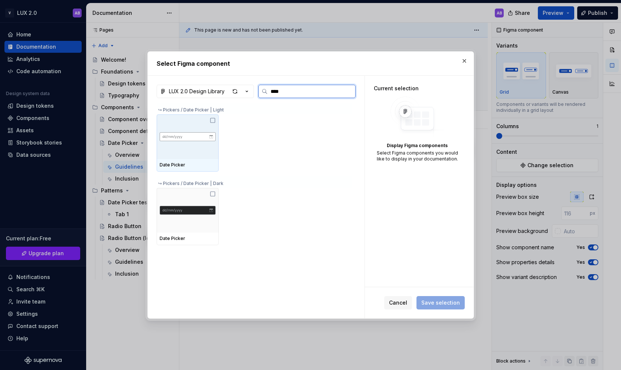
click at [187, 139] on img at bounding box center [188, 137] width 56 height 12
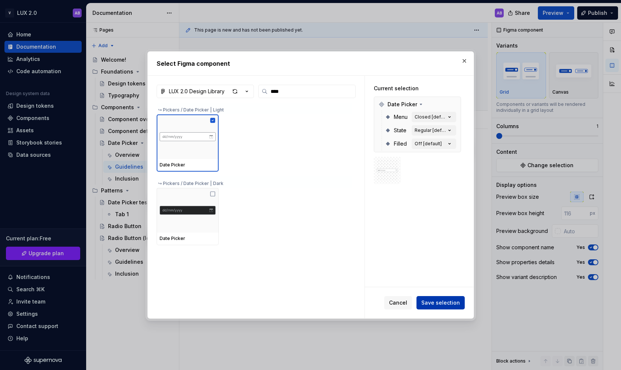
click at [447, 304] on span "Save selection" at bounding box center [440, 302] width 39 height 7
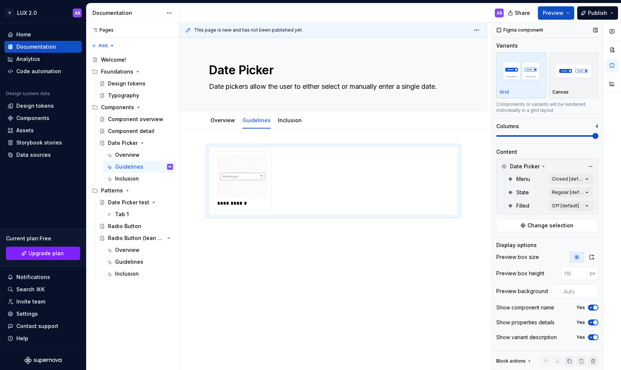
click at [598, 137] on span at bounding box center [595, 136] width 6 height 6
click at [561, 191] on div "Comments Open comments No comments yet Select ‘Comment’ from the block context …" at bounding box center [556, 196] width 129 height 347
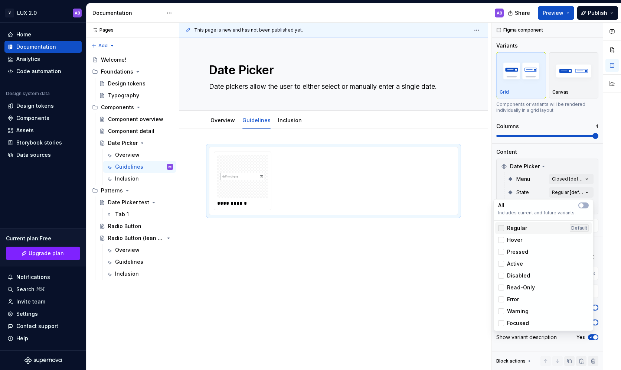
click at [504, 228] on div at bounding box center [501, 228] width 6 height 6
click at [503, 242] on div at bounding box center [501, 240] width 6 height 6
click at [502, 251] on div at bounding box center [501, 252] width 6 height 6
click at [501, 263] on div at bounding box center [501, 263] width 6 height 6
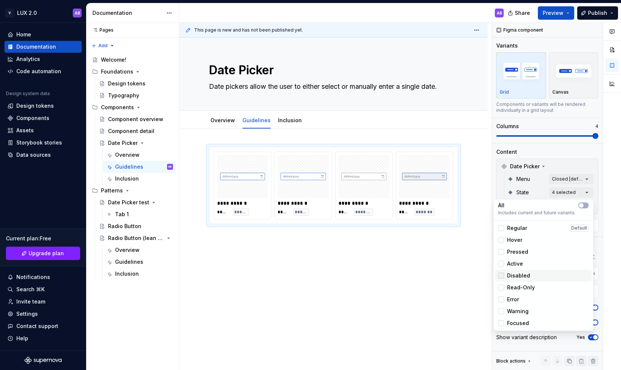
click at [501, 274] on div at bounding box center [501, 275] width 6 height 6
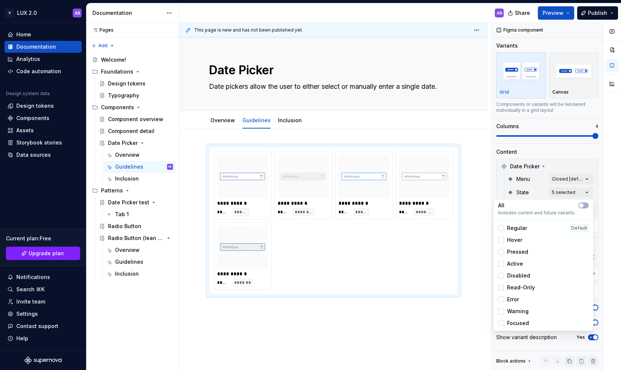
click at [502, 286] on div at bounding box center [501, 287] width 6 height 6
click at [502, 324] on div at bounding box center [501, 323] width 6 height 6
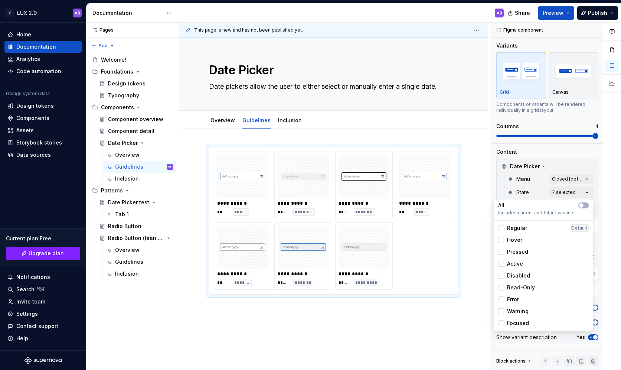
click at [360, 328] on html "V LUX 2.0 AB Home Documentation Analytics Code automation Design system data De…" at bounding box center [310, 185] width 621 height 370
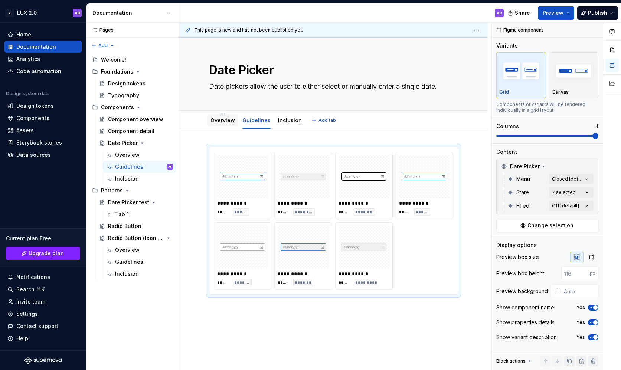
click at [227, 120] on link "Overview" at bounding box center [222, 120] width 24 height 6
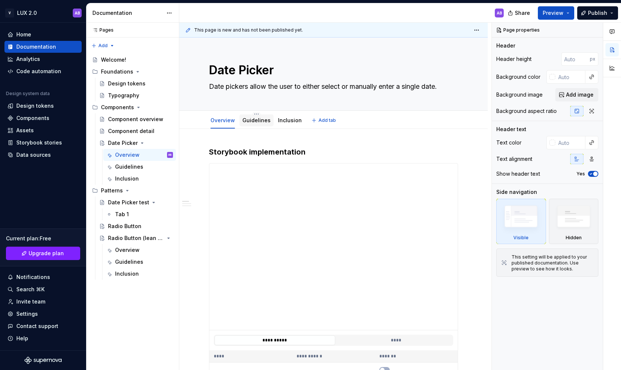
click at [249, 121] on link "Guidelines" at bounding box center [256, 120] width 28 height 6
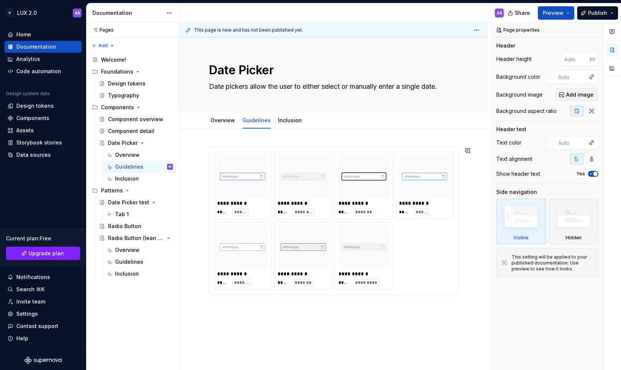
click at [236, 305] on div "**********" at bounding box center [333, 271] width 308 height 285
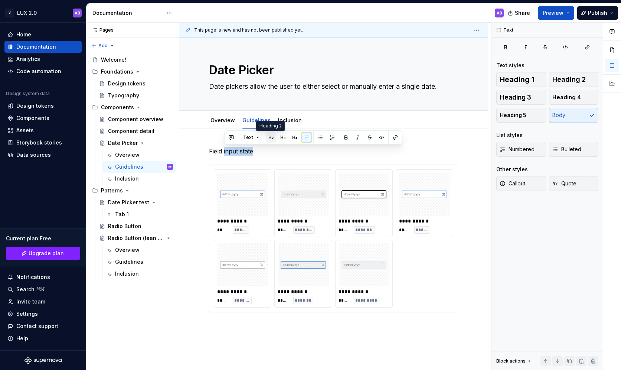
click at [272, 140] on button "button" at bounding box center [271, 137] width 10 height 10
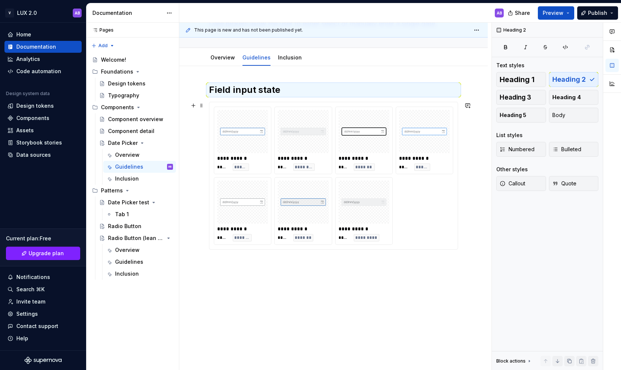
scroll to position [80, 0]
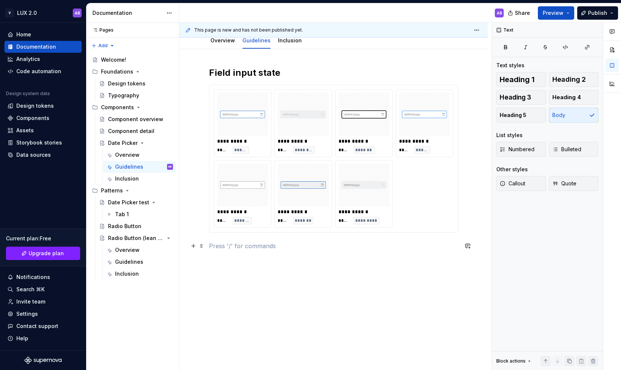
click at [239, 247] on p at bounding box center [333, 245] width 249 height 9
click at [242, 242] on p "Menu state" at bounding box center [333, 245] width 249 height 9
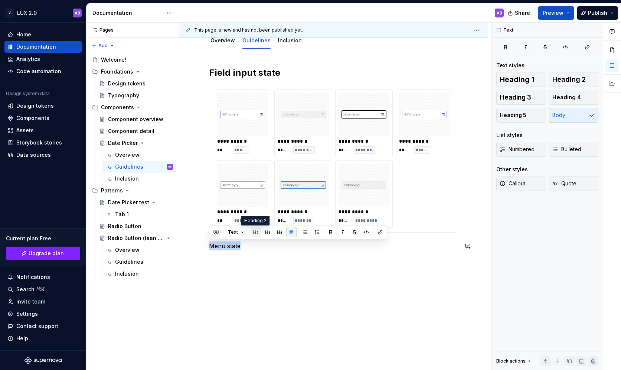
click at [257, 231] on button "button" at bounding box center [255, 232] width 10 height 10
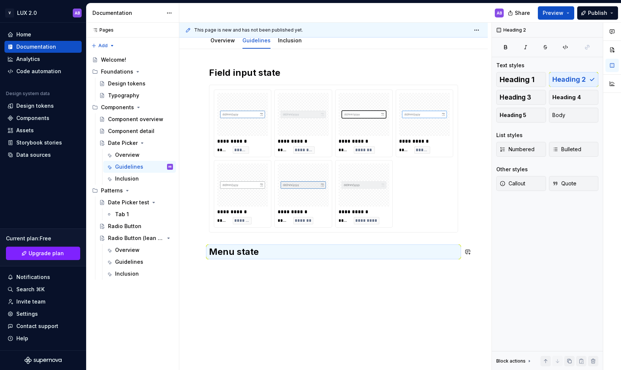
click at [291, 279] on div "**********" at bounding box center [333, 213] width 308 height 328
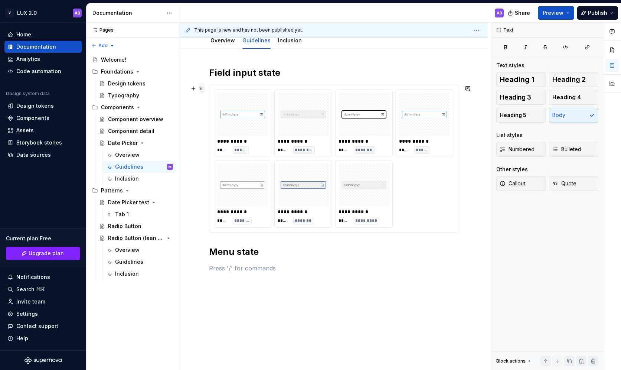
click at [201, 88] on span at bounding box center [202, 88] width 6 height 10
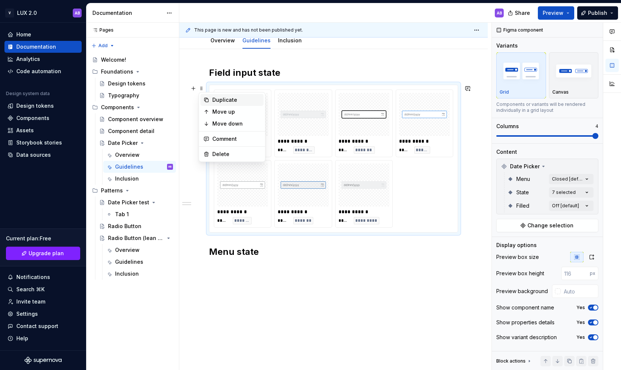
click at [212, 98] on div "Duplicate" at bounding box center [231, 100] width 63 height 12
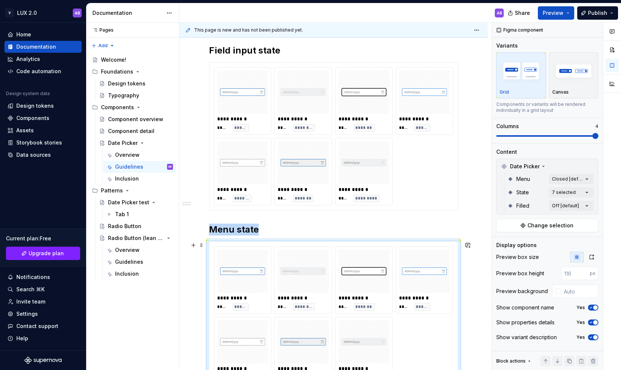
scroll to position [148, 0]
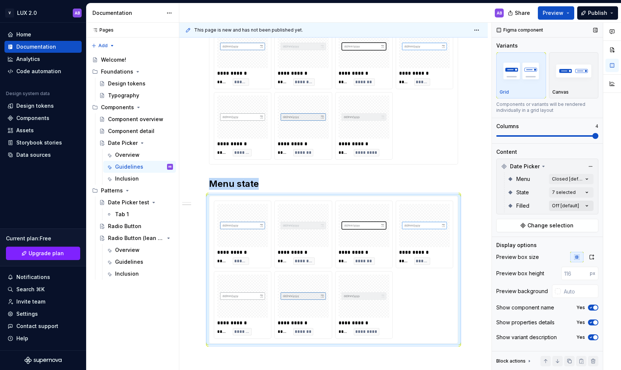
click at [574, 210] on div "Comments Open comments No comments yet Select ‘Comment’ from the block context …" at bounding box center [556, 196] width 129 height 347
click at [503, 255] on div at bounding box center [501, 253] width 6 height 6
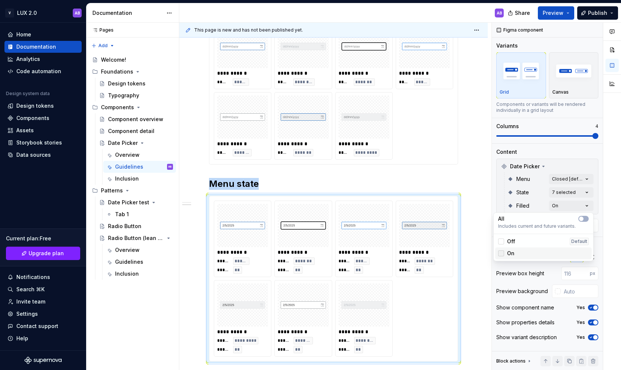
click at [501, 253] on icon at bounding box center [501, 253] width 0 height 0
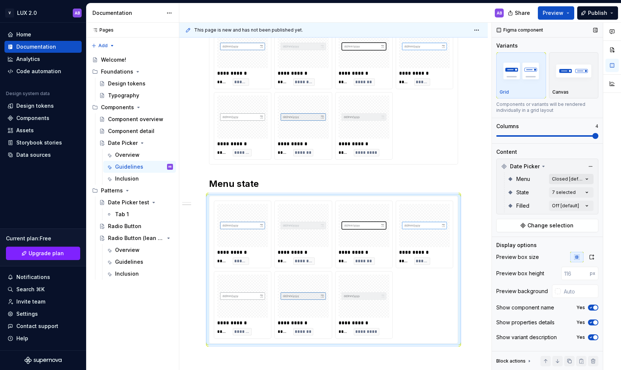
click at [575, 177] on div "Comments Open comments No comments yet Select ‘Comment’ from the block context …" at bounding box center [556, 196] width 129 height 347
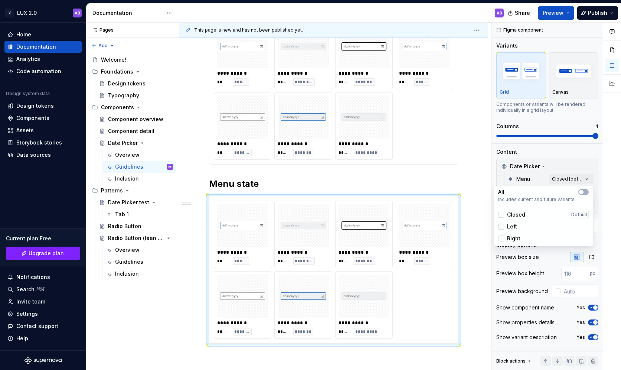
click at [502, 224] on div at bounding box center [501, 226] width 6 height 6
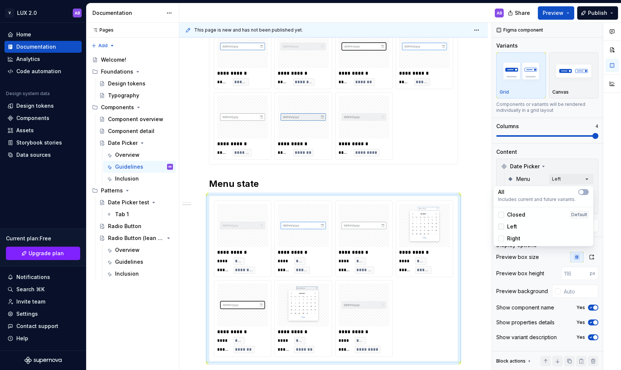
click at [501, 226] on icon at bounding box center [501, 226] width 0 height 0
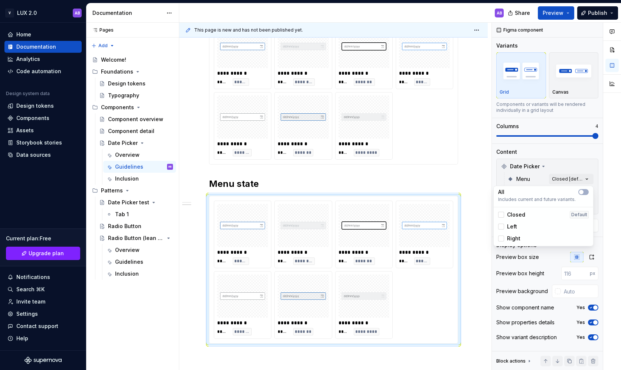
click at [264, 204] on html "V LUX 2.0 AB Home Documentation Analytics Code automation Design system data De…" at bounding box center [310, 185] width 621 height 370
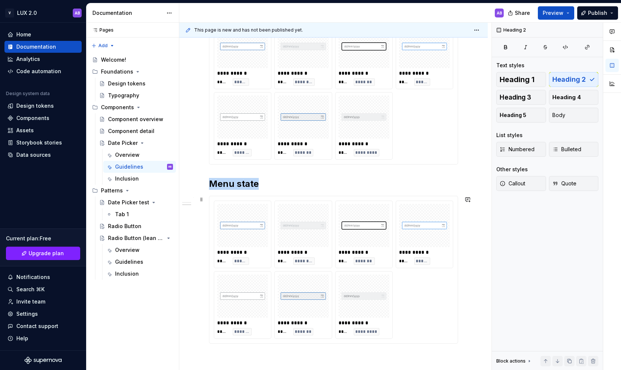
click at [264, 204] on div at bounding box center [242, 225] width 51 height 43
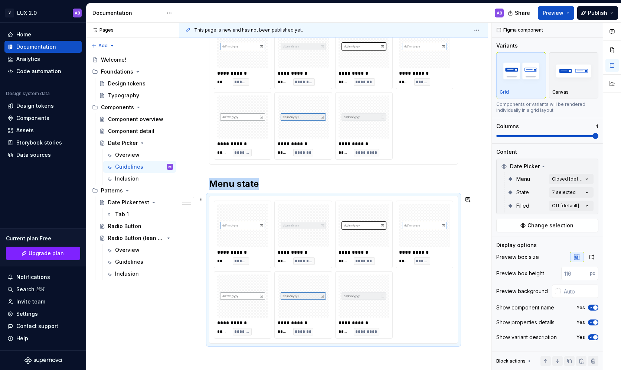
click at [264, 204] on div at bounding box center [242, 225] width 51 height 43
click at [564, 76] on img "button" at bounding box center [573, 70] width 43 height 27
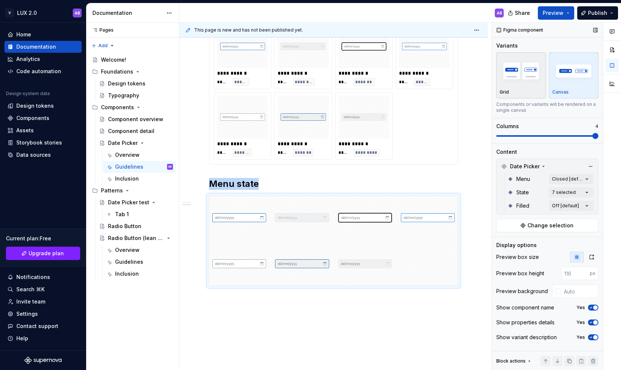
click at [512, 81] on img "button" at bounding box center [520, 70] width 43 height 27
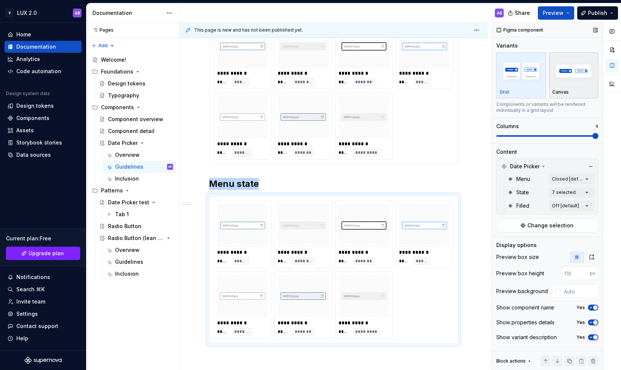
click at [568, 74] on img "button" at bounding box center [573, 70] width 43 height 27
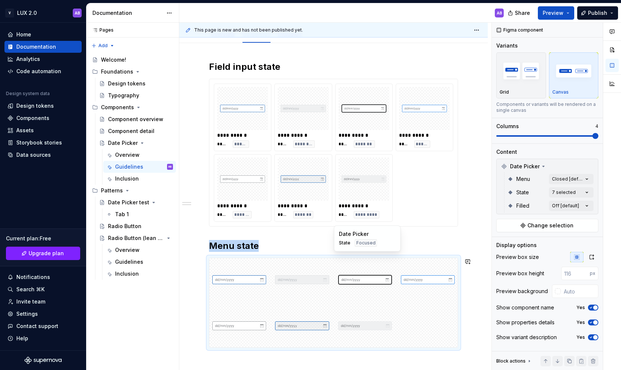
scroll to position [100, 0]
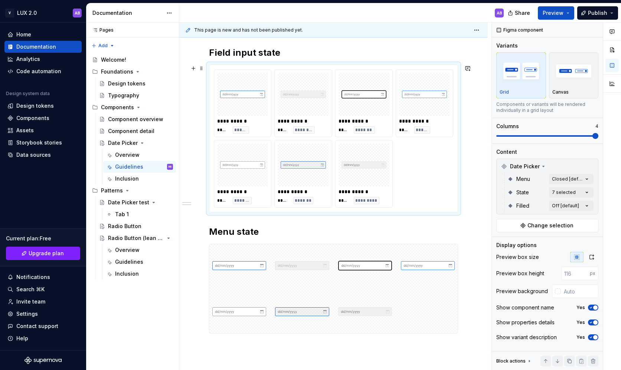
click at [335, 163] on div "**********" at bounding box center [333, 138] width 239 height 138
click at [574, 81] on img "button" at bounding box center [573, 70] width 43 height 27
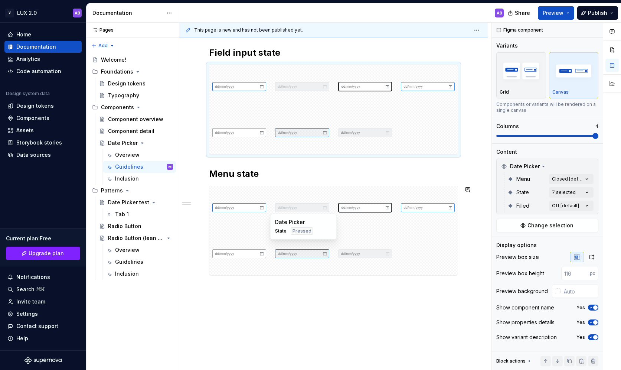
click at [312, 238] on div "Date Picker State Pressed" at bounding box center [303, 226] width 67 height 26
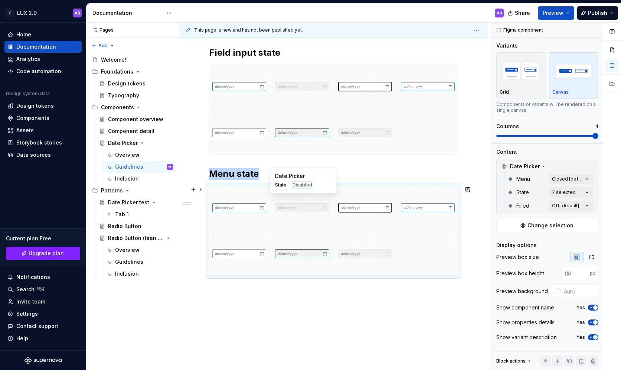
click at [332, 208] on div at bounding box center [302, 207] width 60 height 43
click at [199, 192] on span at bounding box center [202, 189] width 6 height 10
click at [519, 29] on div "Figma component" at bounding box center [520, 30] width 52 height 10
click at [590, 167] on button "button" at bounding box center [590, 166] width 10 height 10
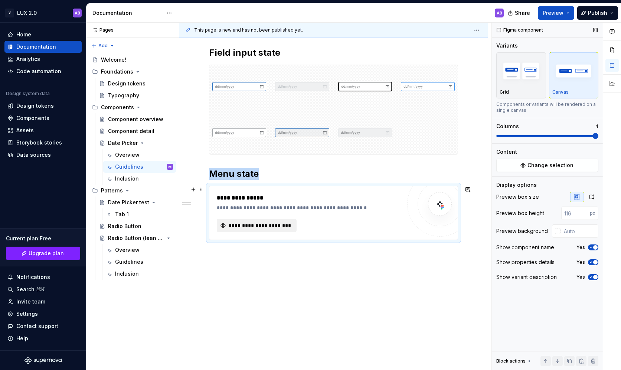
click at [250, 229] on button "**********" at bounding box center [257, 225] width 80 height 13
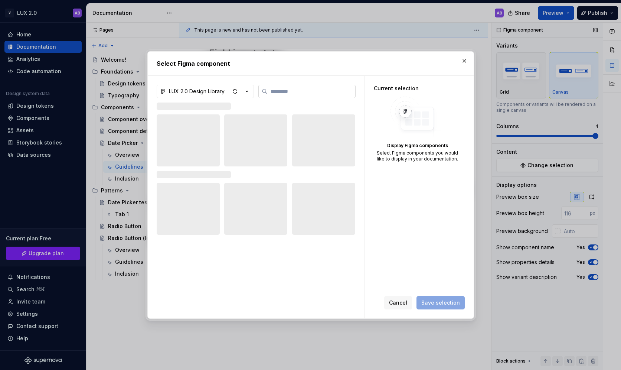
click at [294, 92] on input "search" at bounding box center [312, 91] width 88 height 7
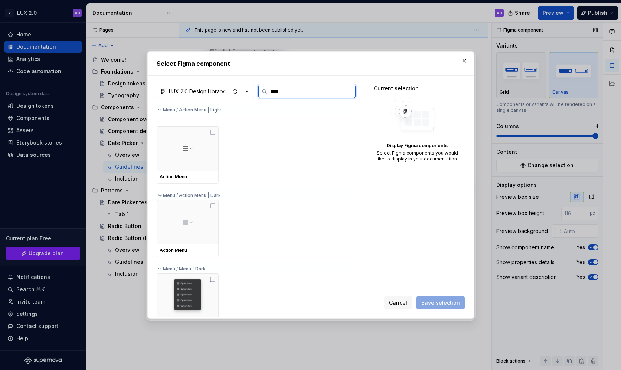
scroll to position [209, 0]
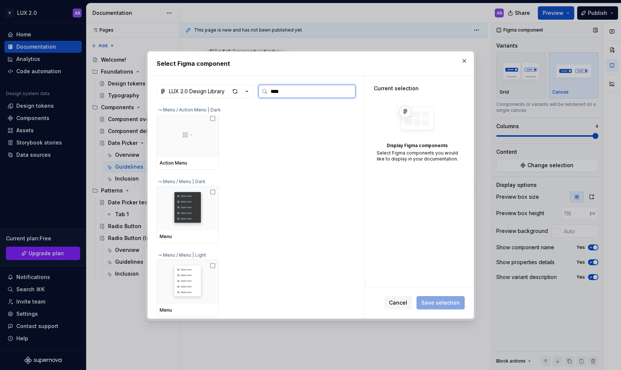
click at [278, 94] on input "****" at bounding box center [312, 91] width 88 height 7
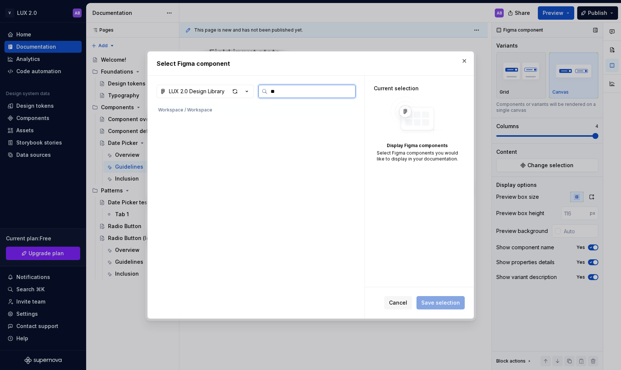
scroll to position [0, 0]
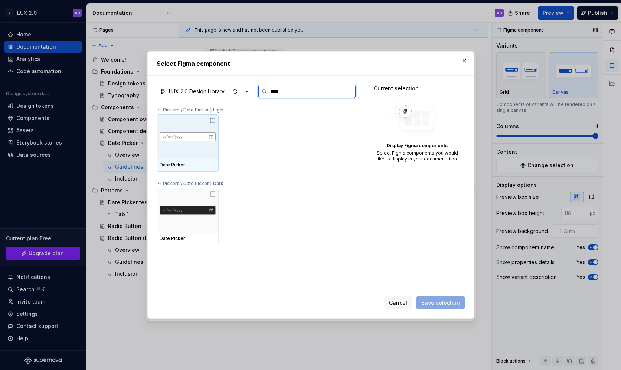
click at [195, 136] on img at bounding box center [188, 137] width 56 height 12
